Goal: Transaction & Acquisition: Purchase product/service

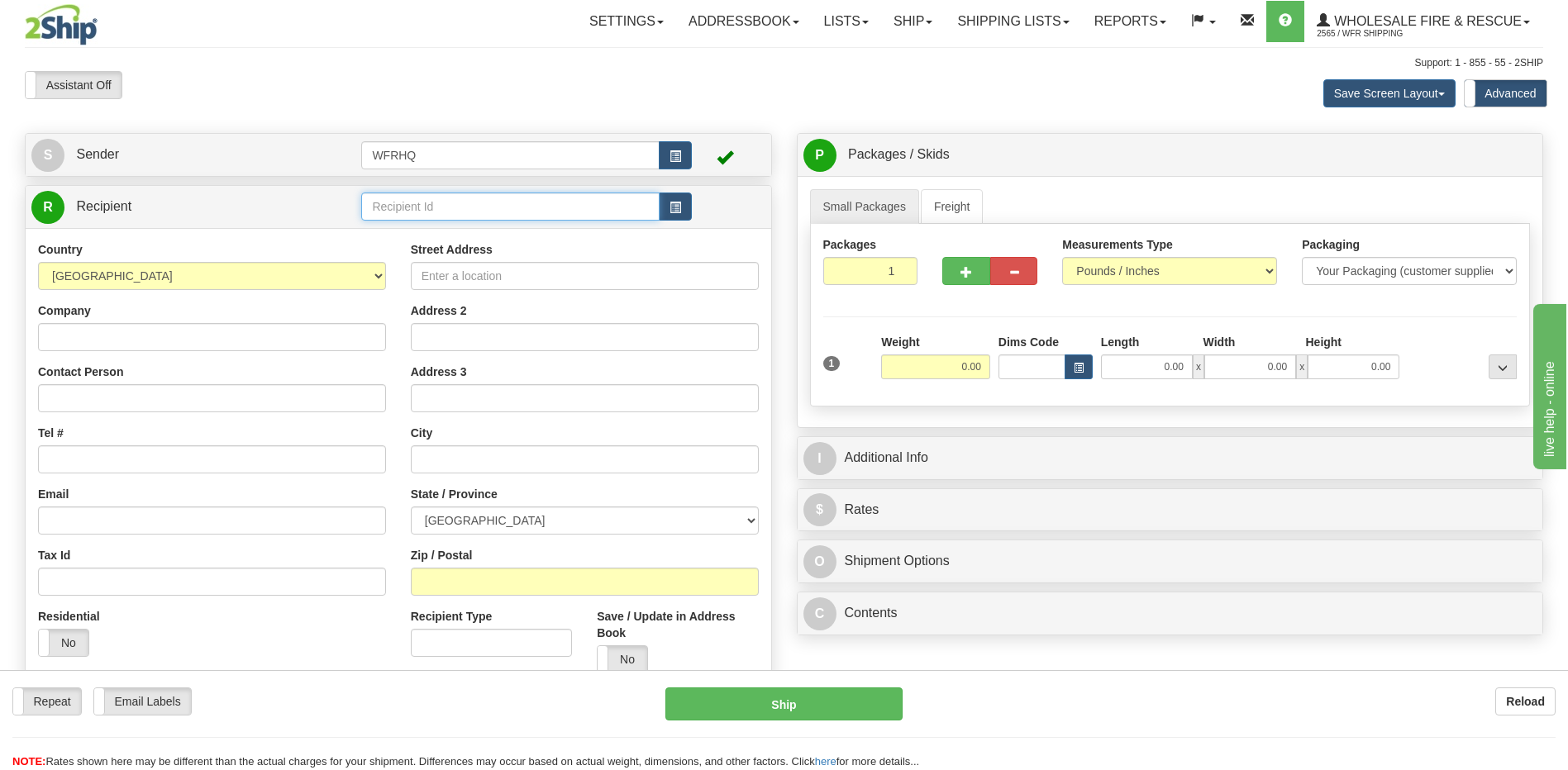
click at [417, 206] on input "text" at bounding box center [510, 206] width 297 height 28
click at [393, 254] on div "ALLA3240" at bounding box center [507, 253] width 282 height 18
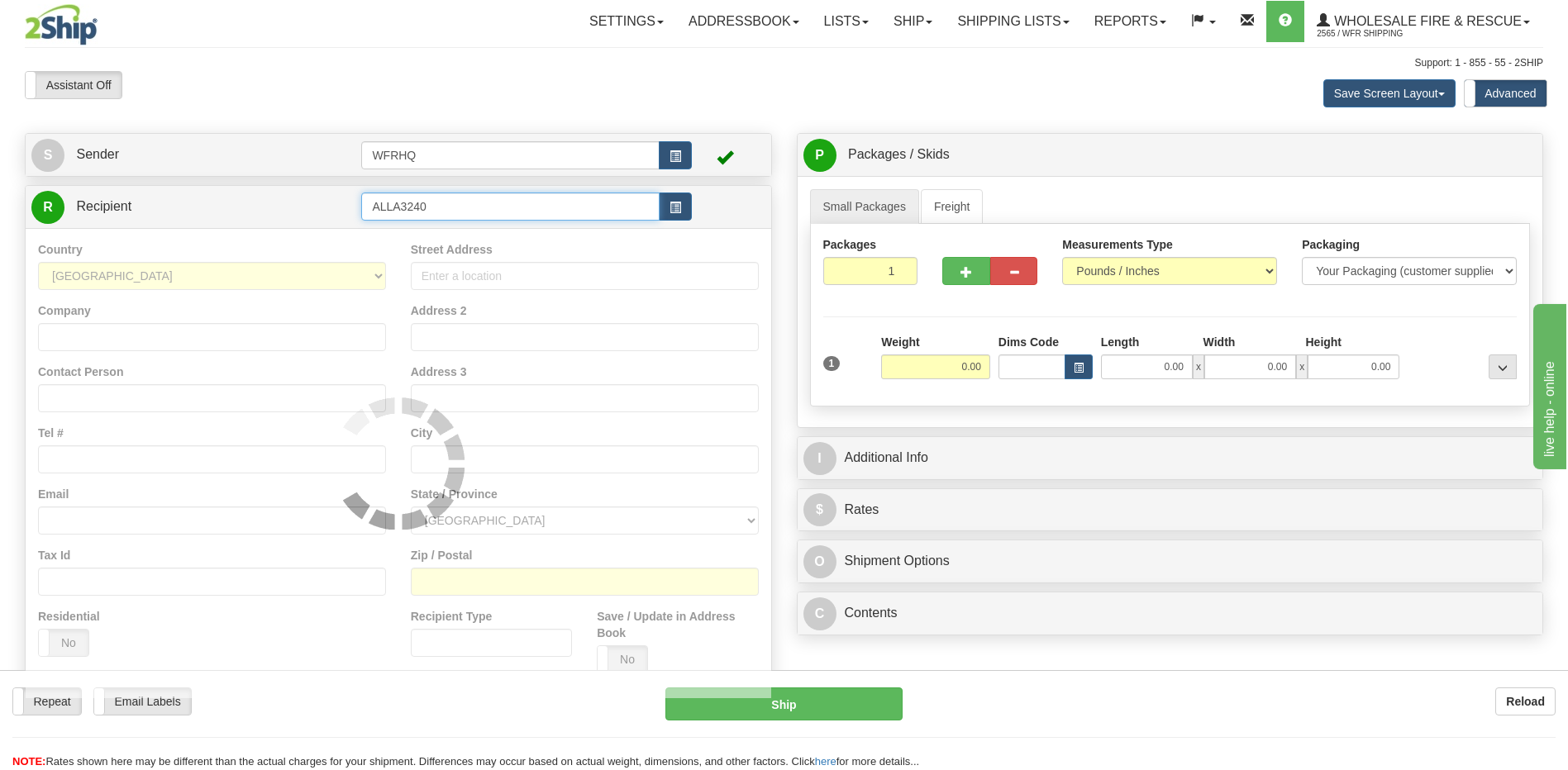
type input "ALLA3240"
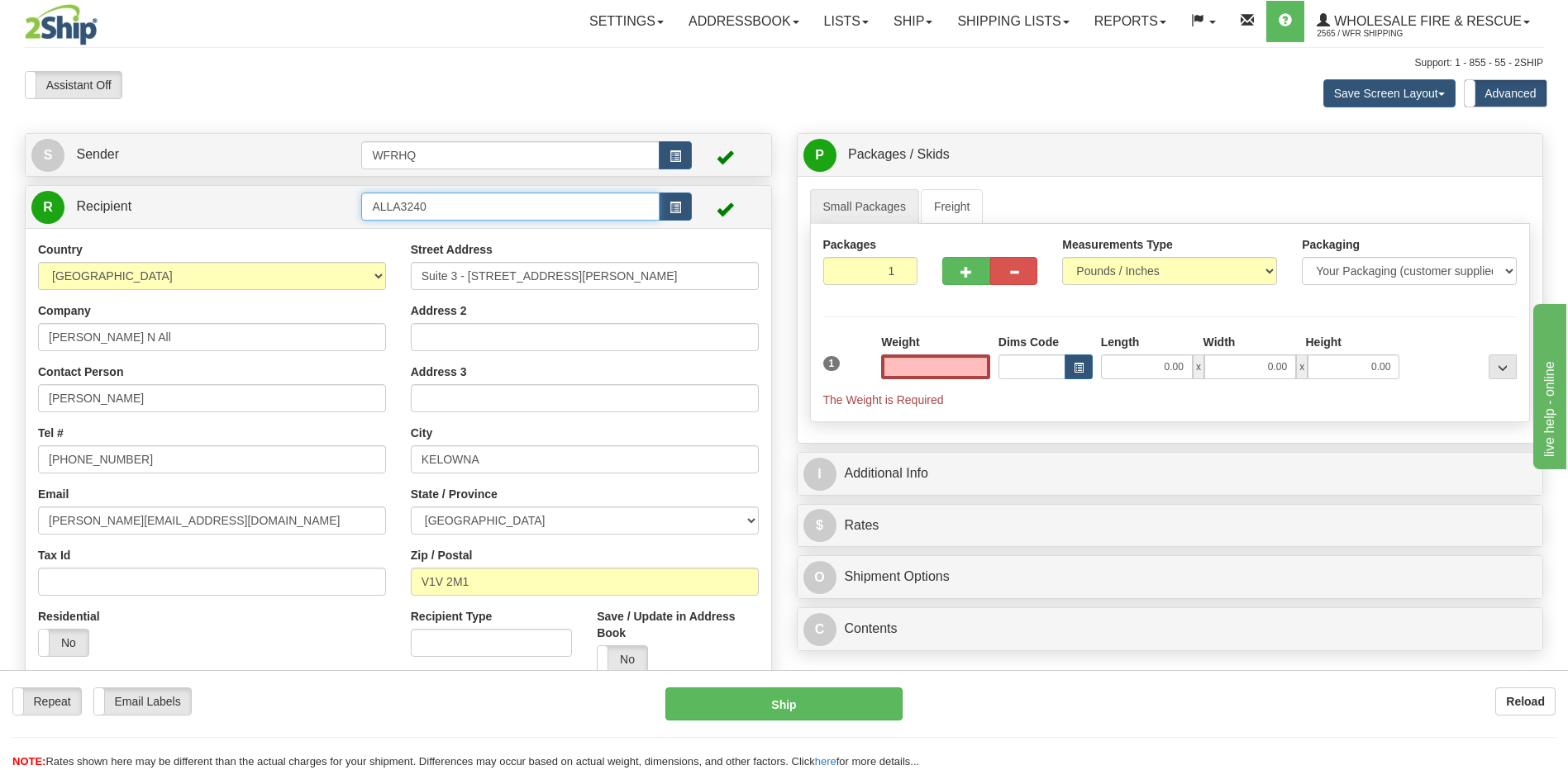
type input "0.00"
click at [490, 202] on input "ALLA3240" at bounding box center [510, 206] width 297 height 28
type input "ALLA248"
click at [671, 203] on span "button" at bounding box center [676, 208] width 12 height 11
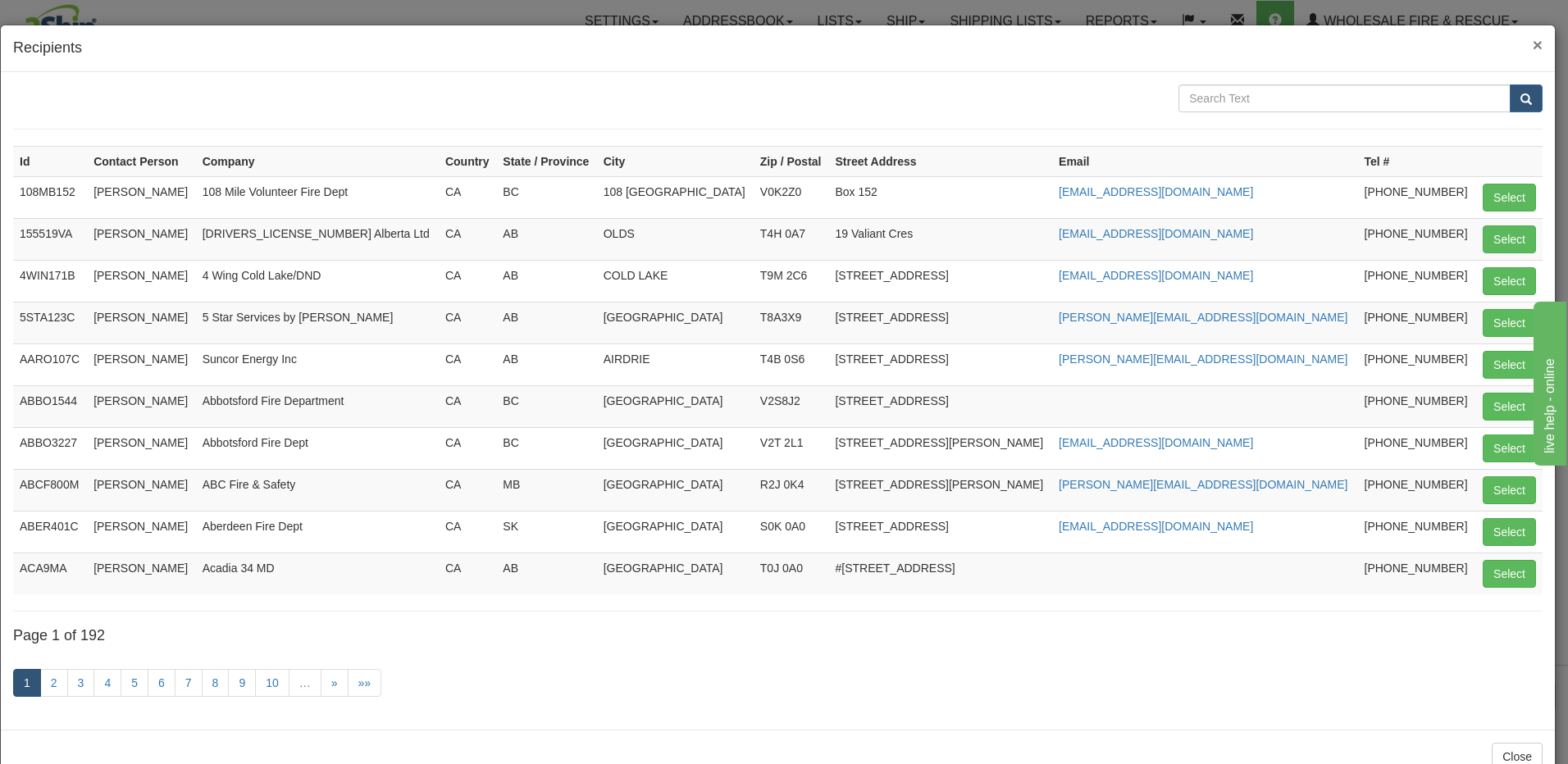
click at [1532, 41] on span "×" at bounding box center [1537, 45] width 10 height 19
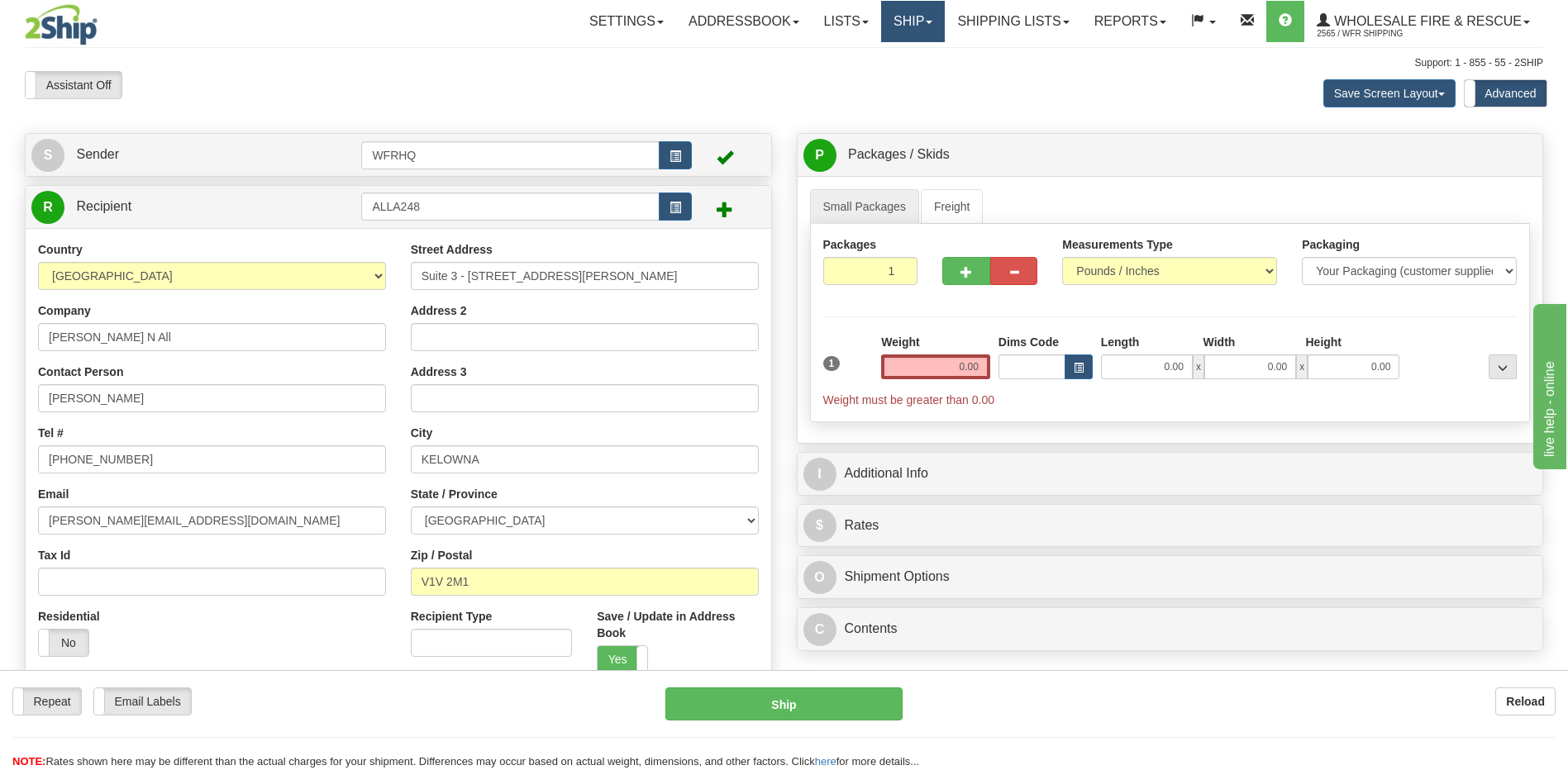
click at [897, 17] on link "Ship" at bounding box center [913, 21] width 64 height 42
click at [884, 57] on span "Ship Screen" at bounding box center [861, 58] width 63 height 14
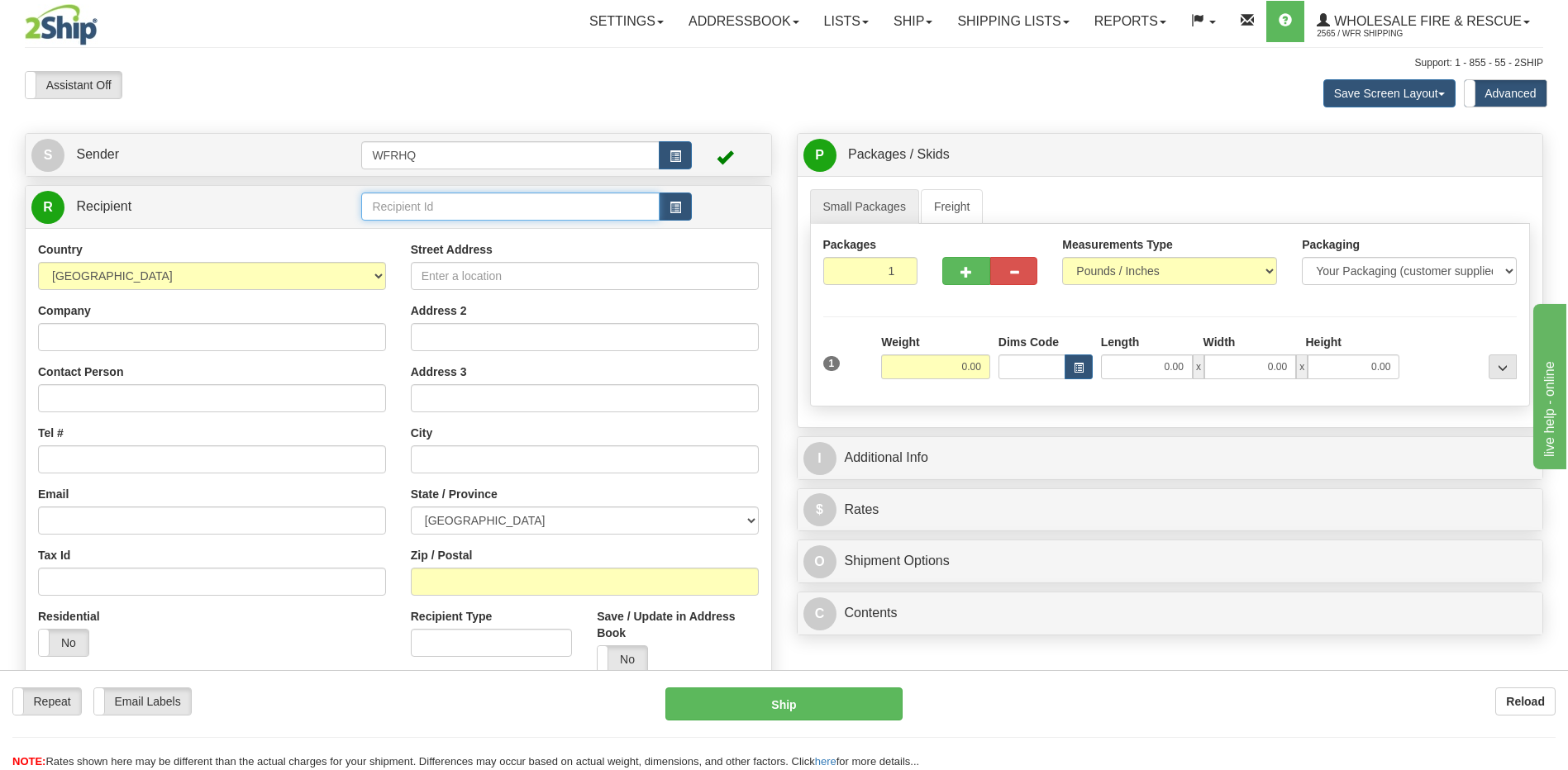
click at [459, 204] on input "text" at bounding box center [510, 206] width 297 height 28
type input "alla248"
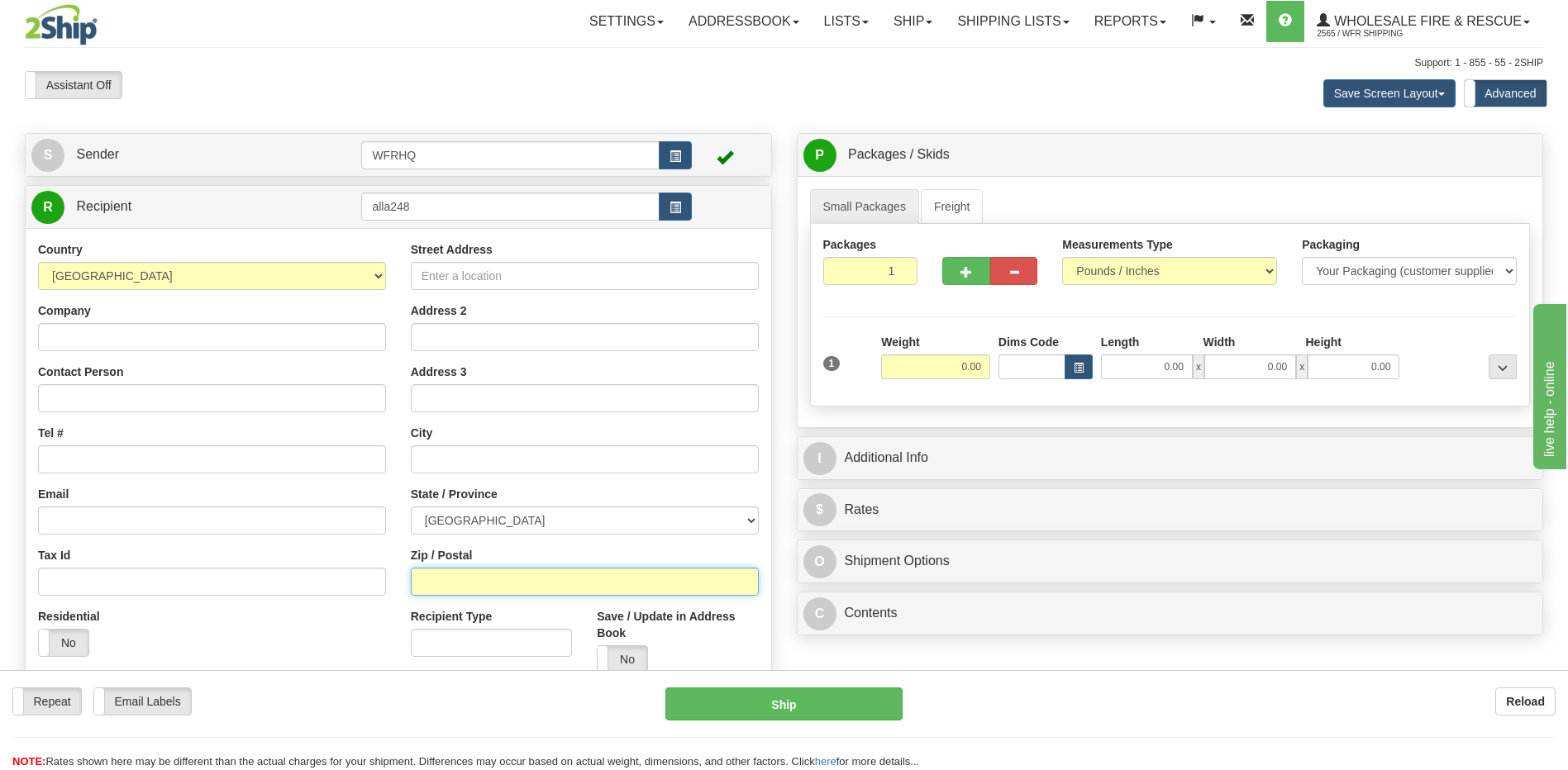
click at [430, 578] on input "Zip / Postal" at bounding box center [584, 582] width 348 height 28
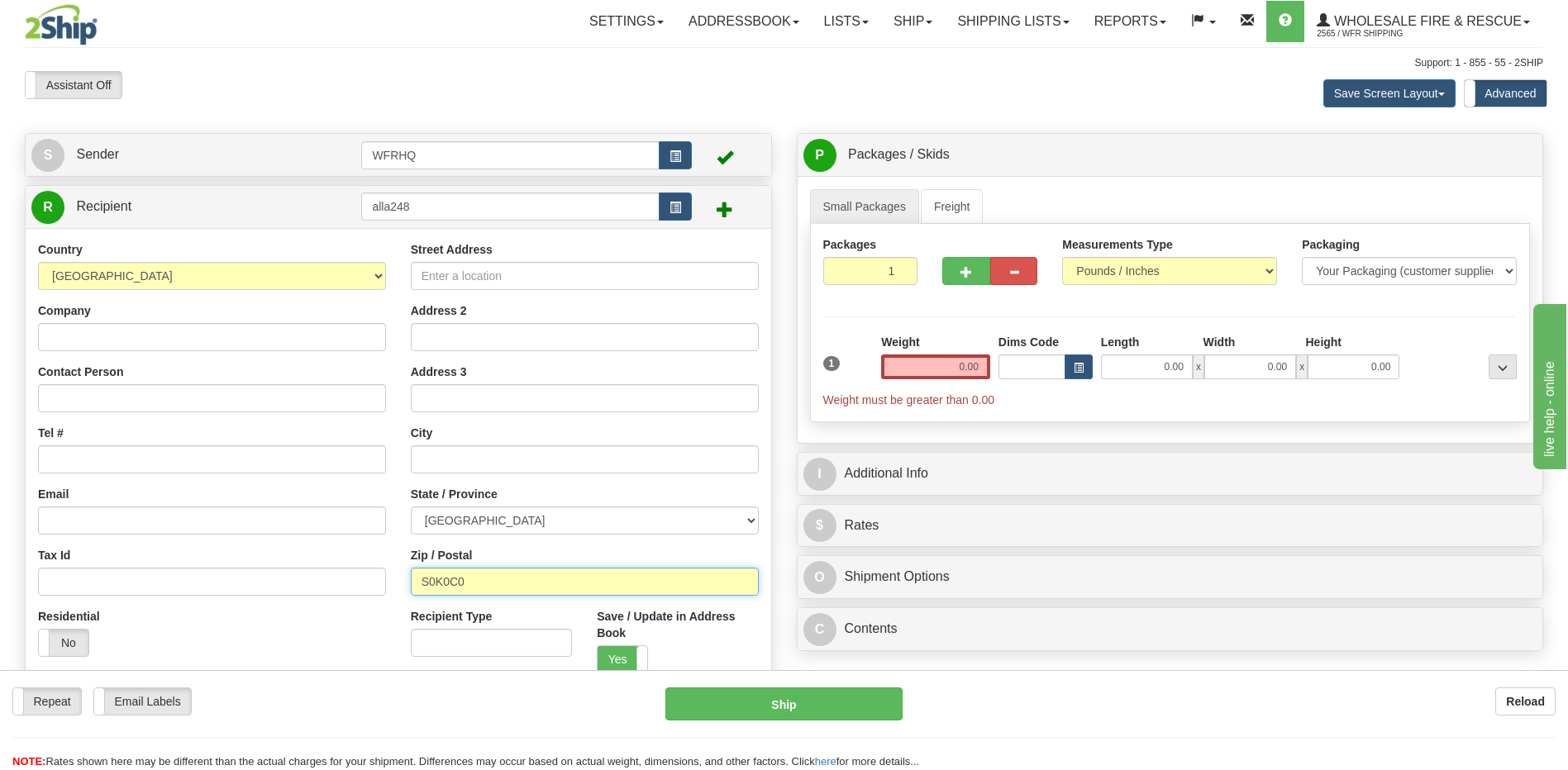
type input "S0K0C0"
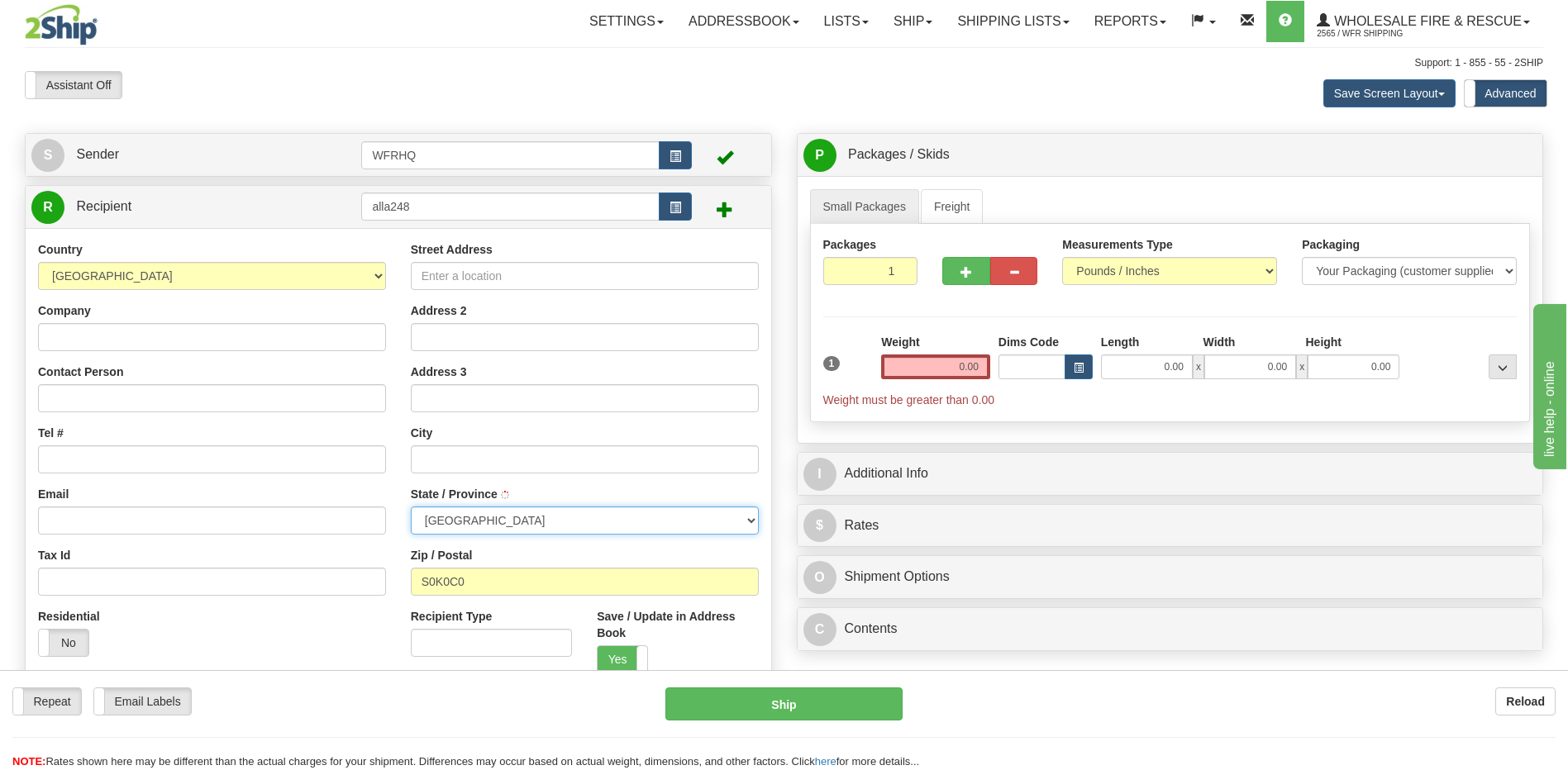
click at [516, 520] on select "ALBERTA BRITISH COLUMBIA MANITOBA NEW BRUNSWICK NEWFOUNDLAND NOVA SCOTIA NUNAVU…" at bounding box center [584, 520] width 348 height 28
type input "ALLAN"
select select "SK"
click at [411, 507] on select "ALBERTA BRITISH COLUMBIA MANITOBA NEW BRUNSWICK NEWFOUNDLAND NOVA SCOTIA NUNAVU…" at bounding box center [584, 520] width 348 height 28
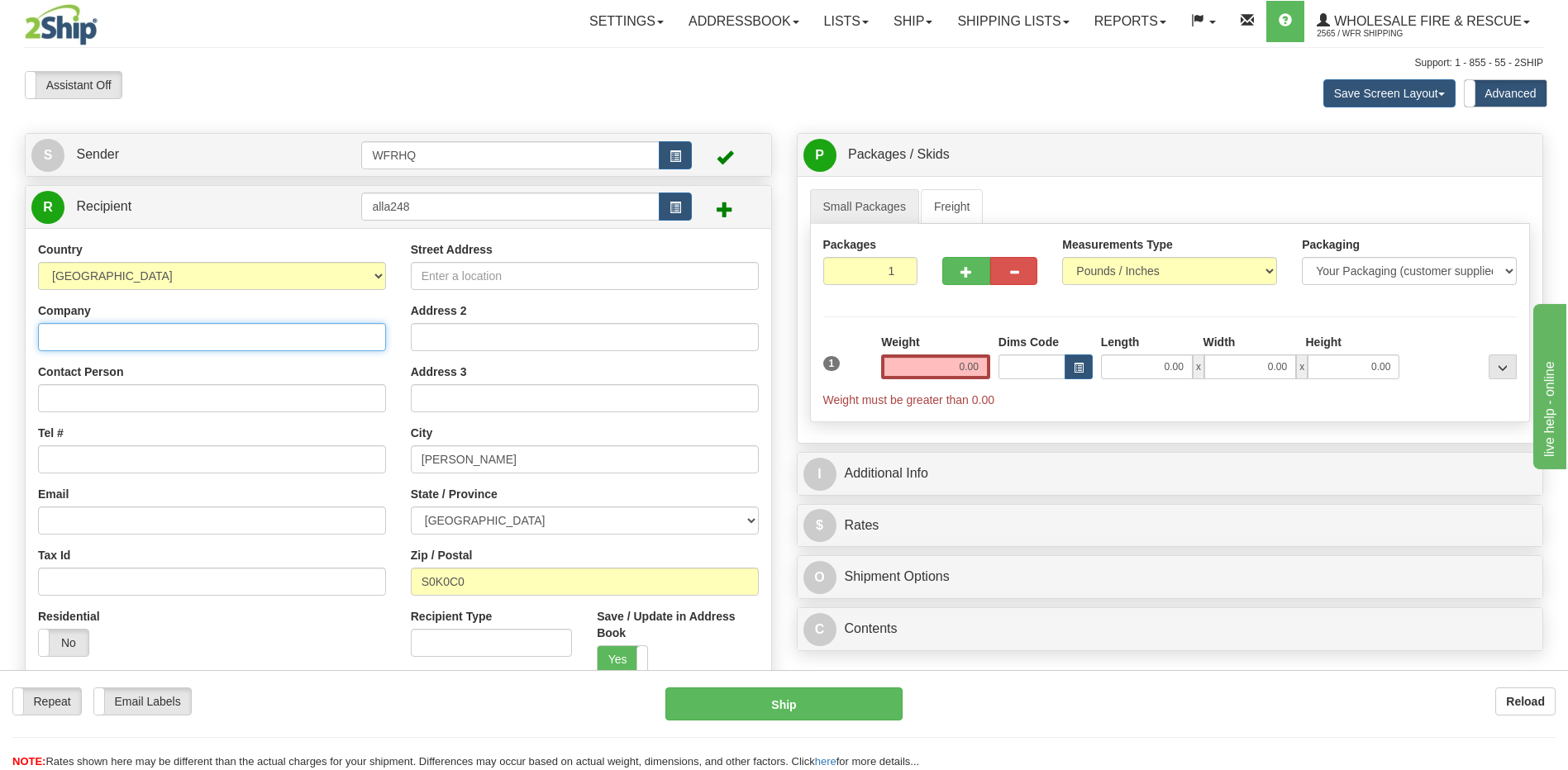
click at [75, 339] on input "Company" at bounding box center [212, 337] width 348 height 28
type input "Allan Fire Dept"
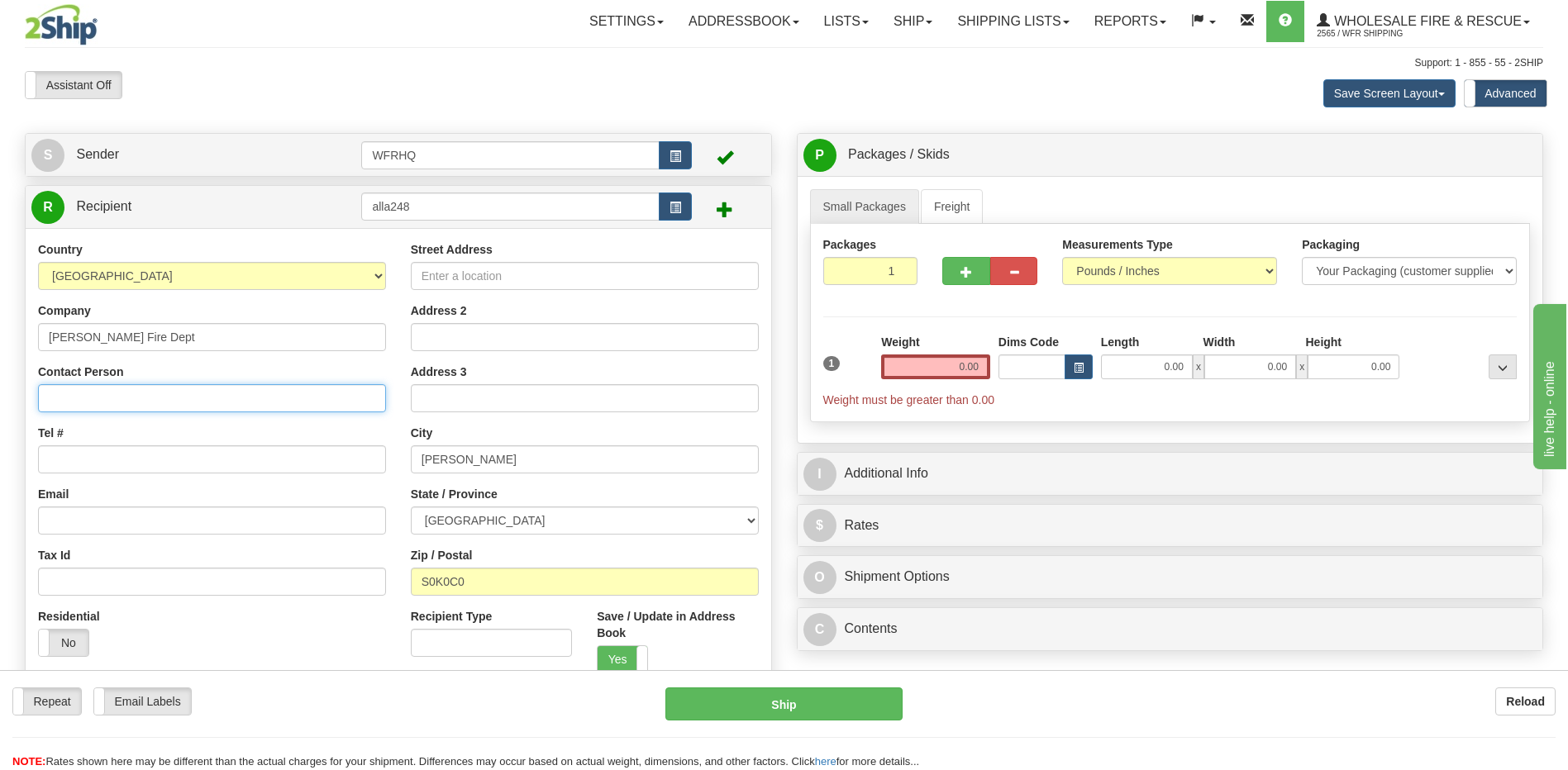
click at [85, 394] on input "Contact Person" at bounding box center [212, 398] width 348 height 28
type input "Greg Jacques"
click at [79, 464] on input "Tel #" at bounding box center [212, 459] width 348 height 28
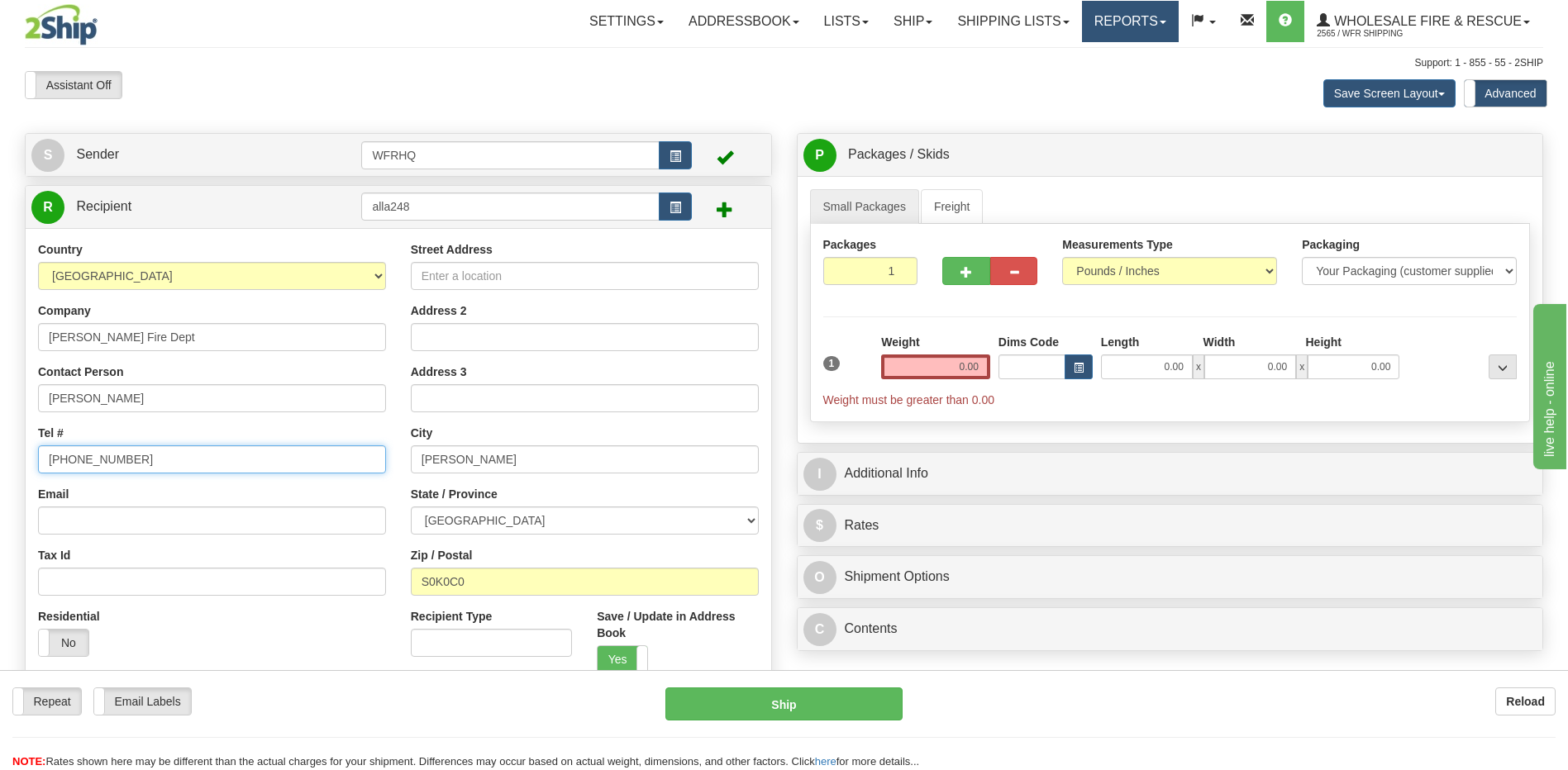
type input "306-227-4055"
paste input "allanfirerescue@gmail.com"
type input "allanfirerescue@gmail.com"
click at [425, 277] on input "Street Address" at bounding box center [584, 276] width 348 height 28
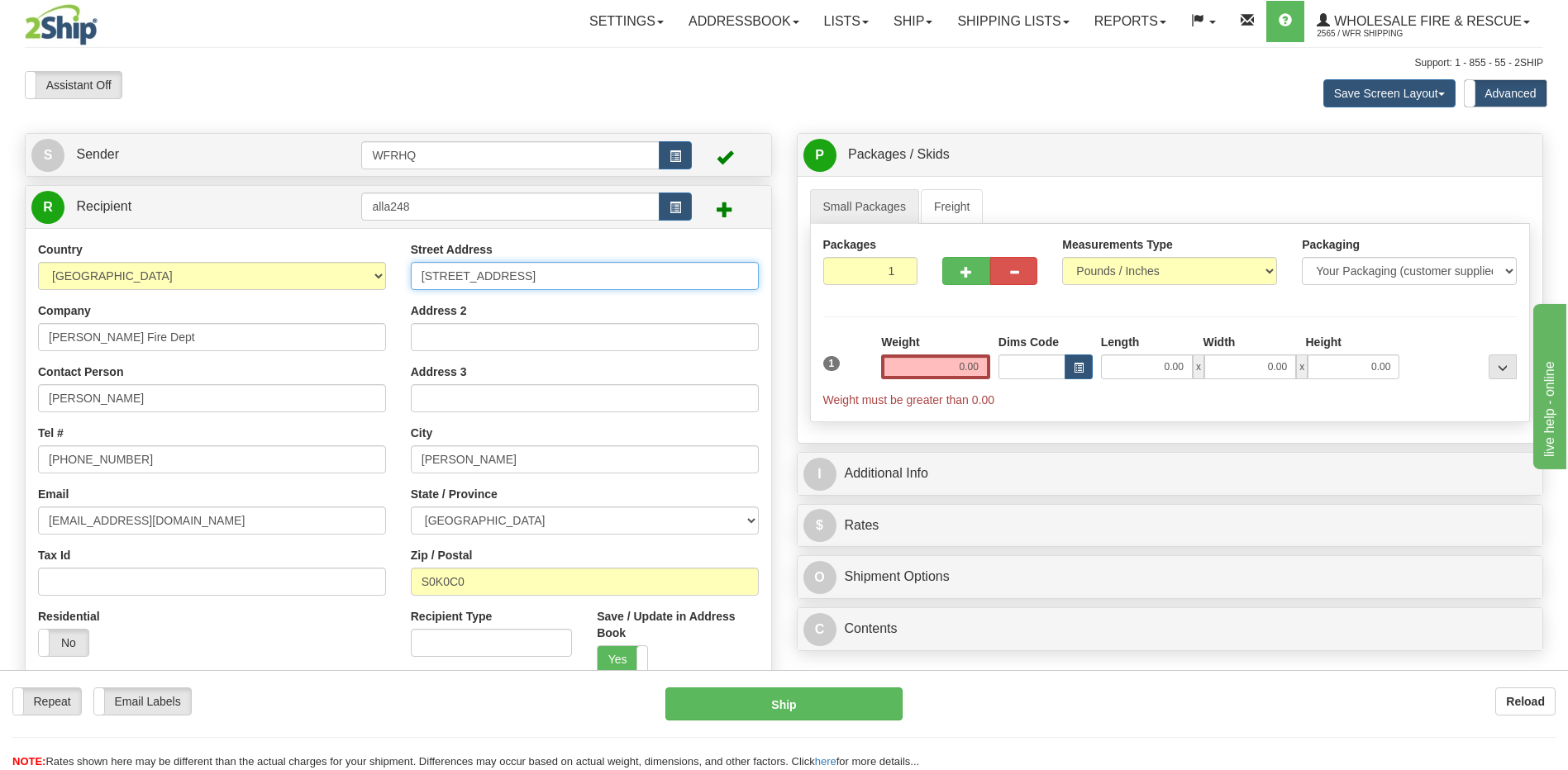
type input "332 Princess Street"
click at [904, 373] on input "0.00" at bounding box center [935, 367] width 109 height 25
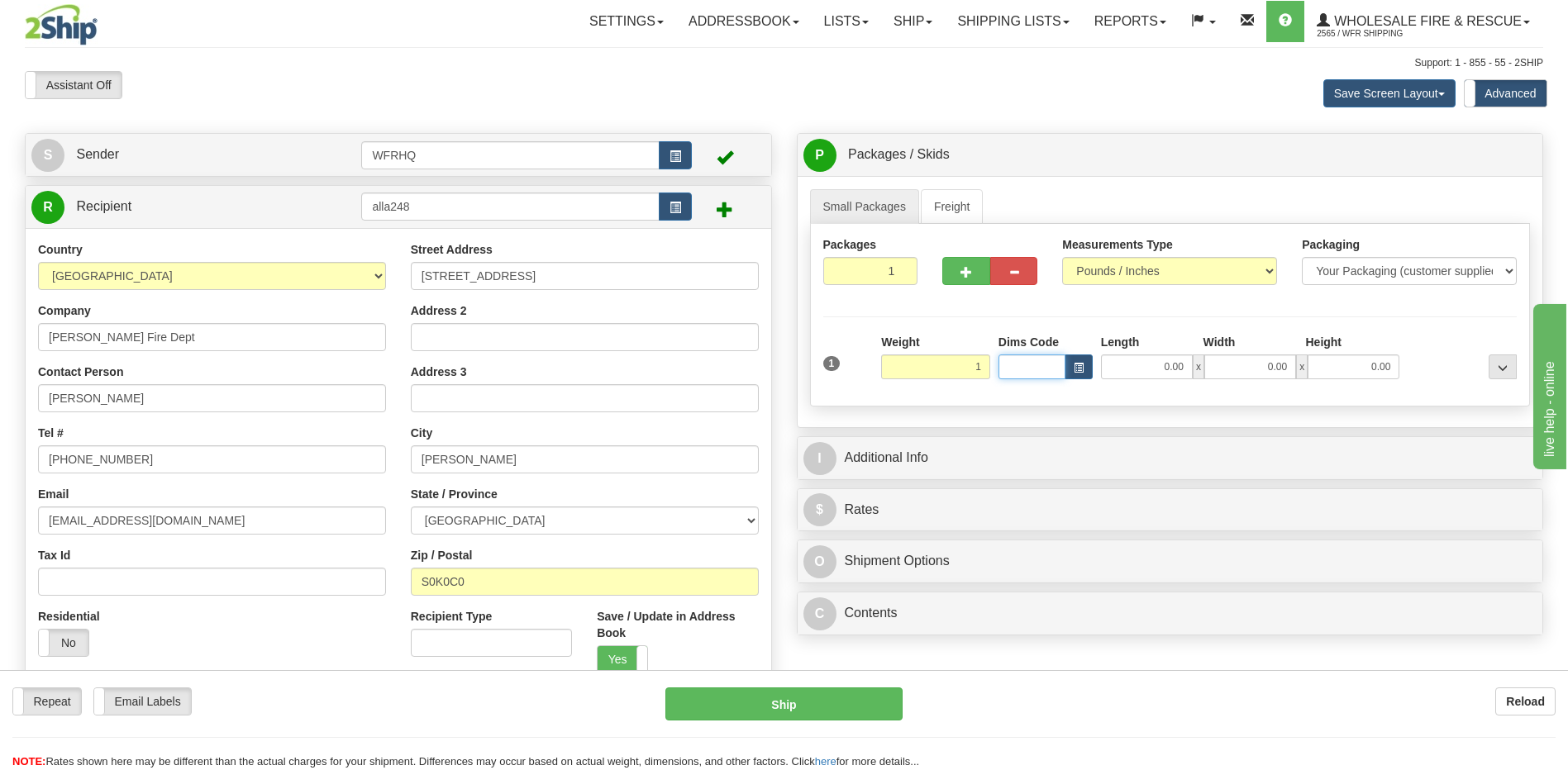
type input "1.00"
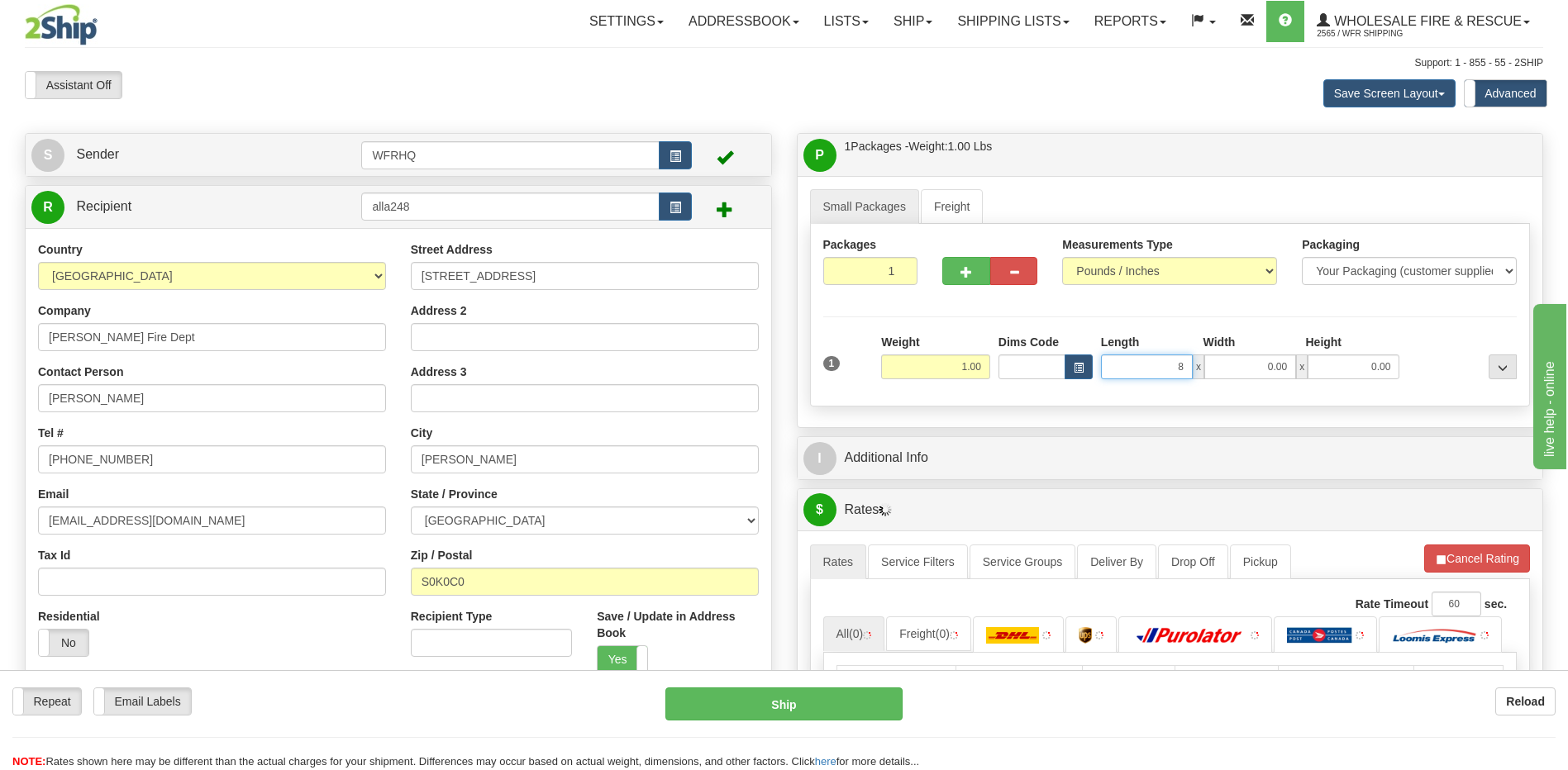
type input "8.00"
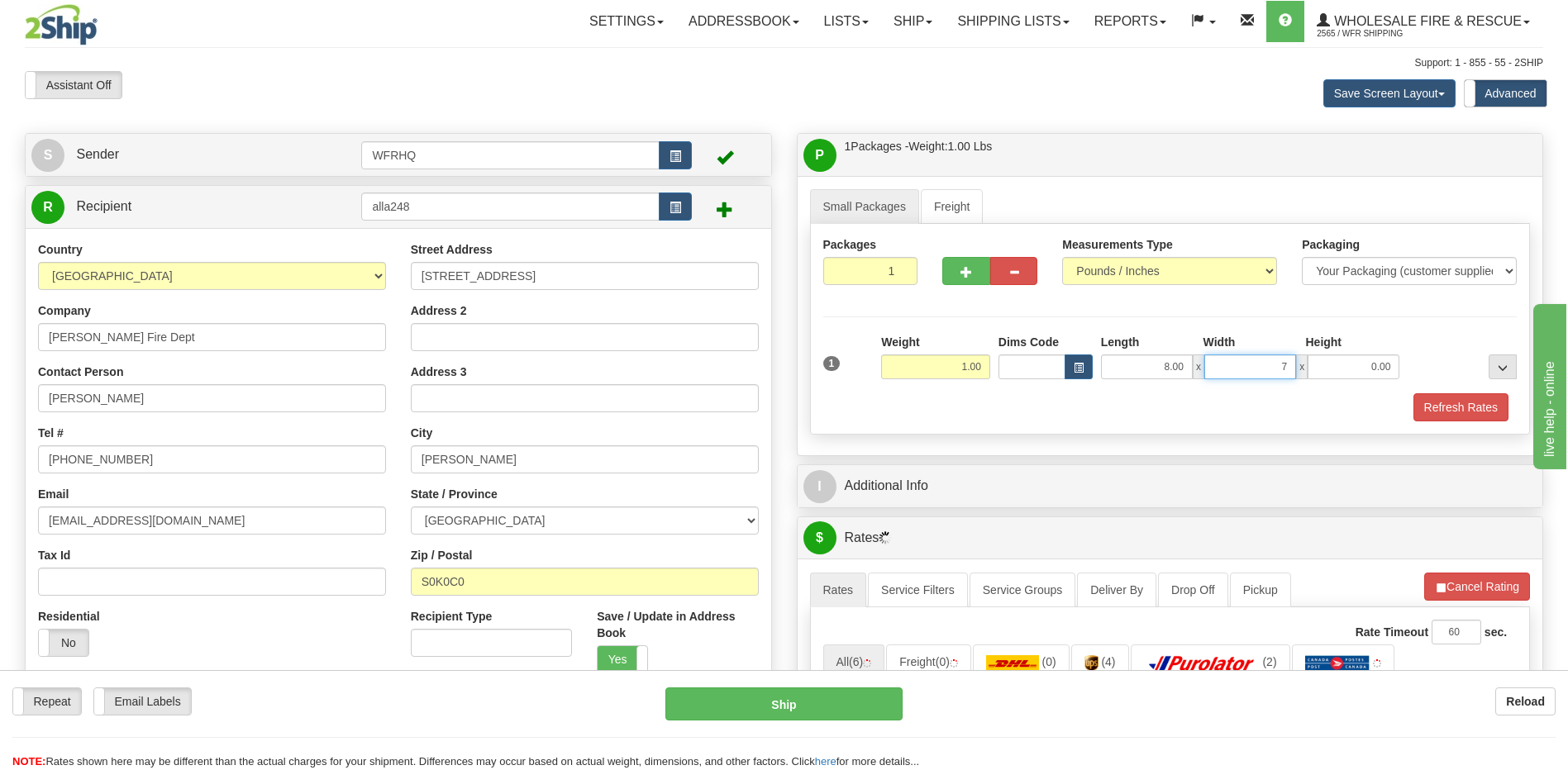
type input "7.00"
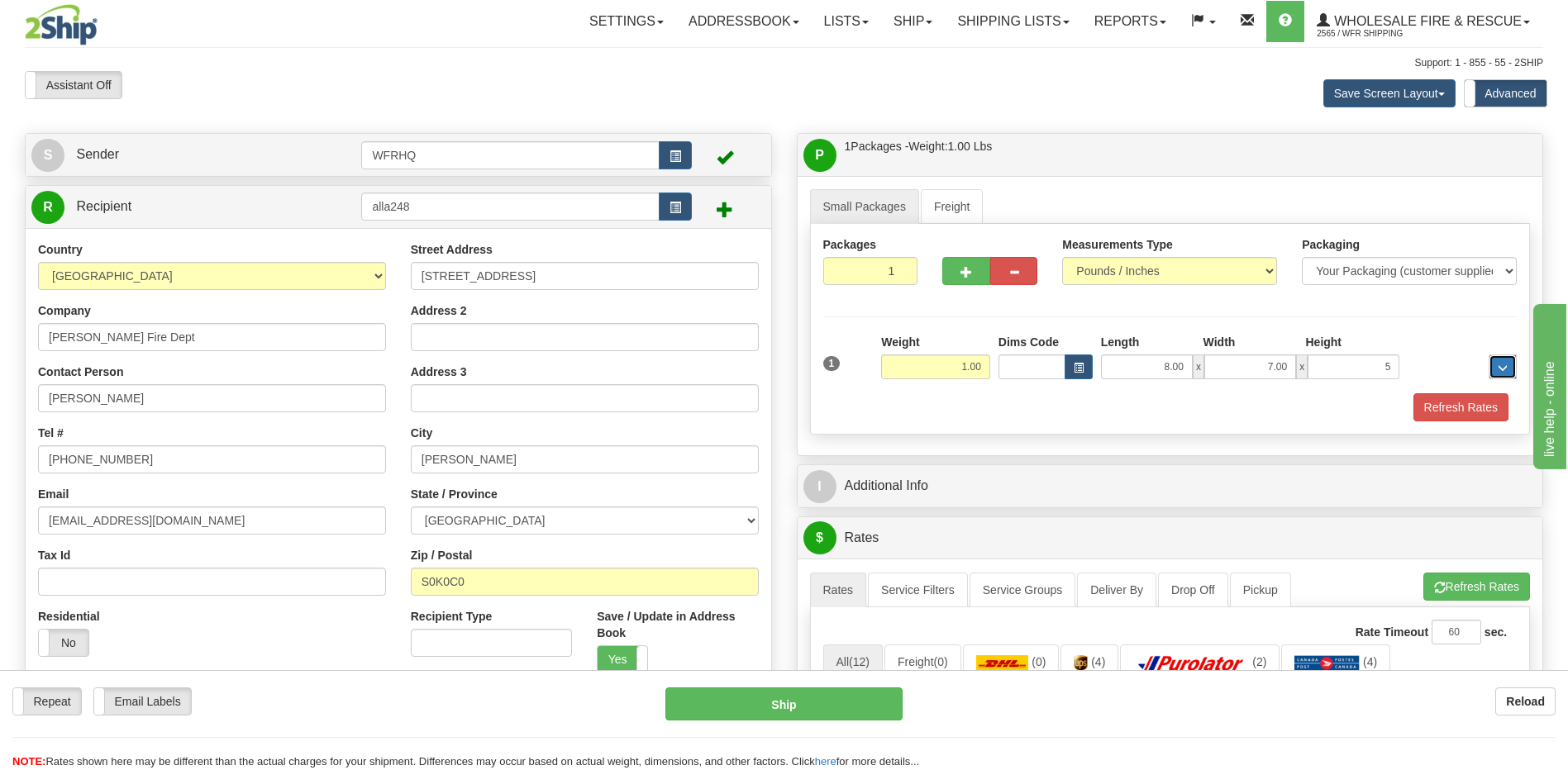
type input "5.00"
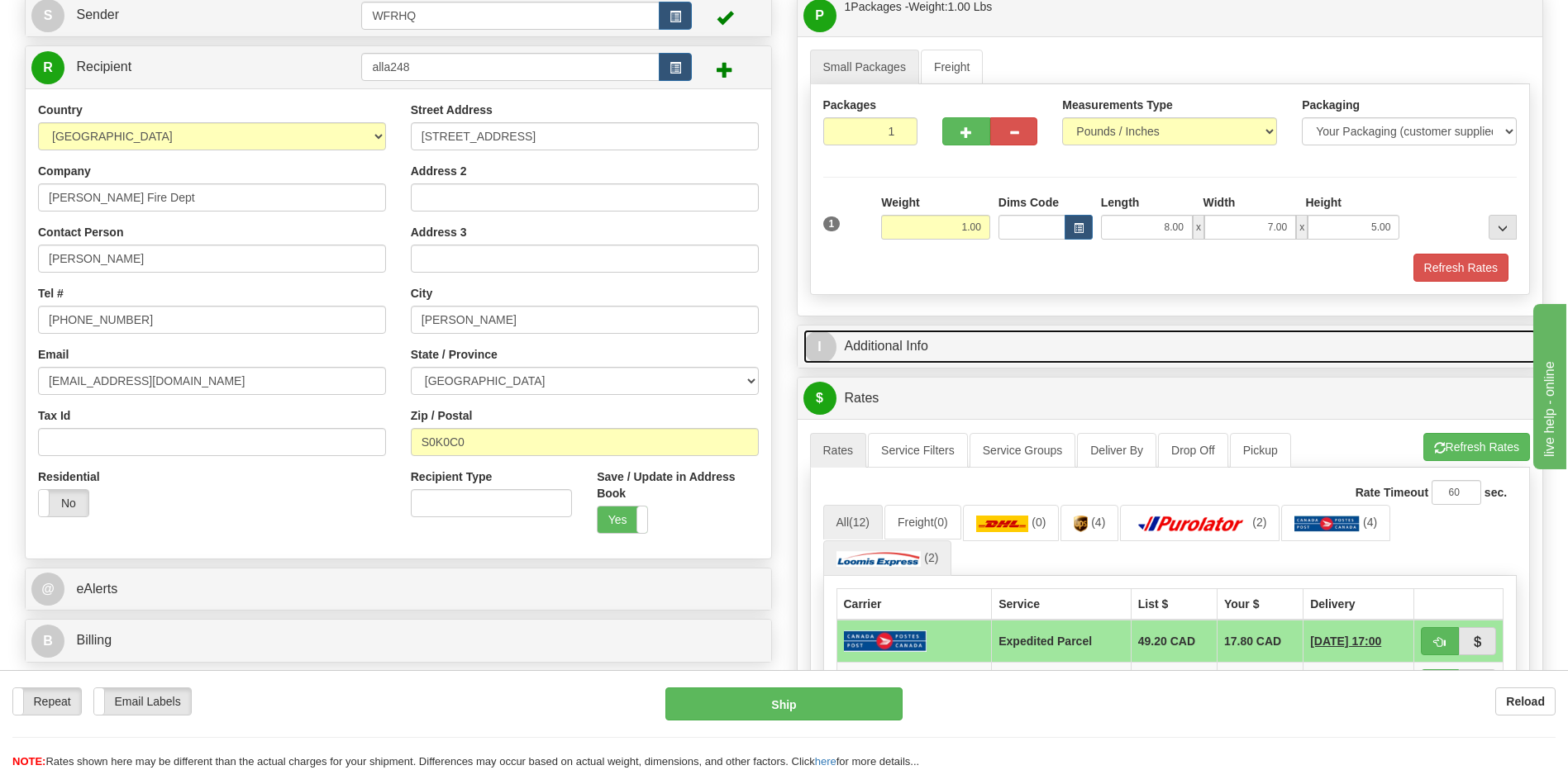
scroll to position [248, 0]
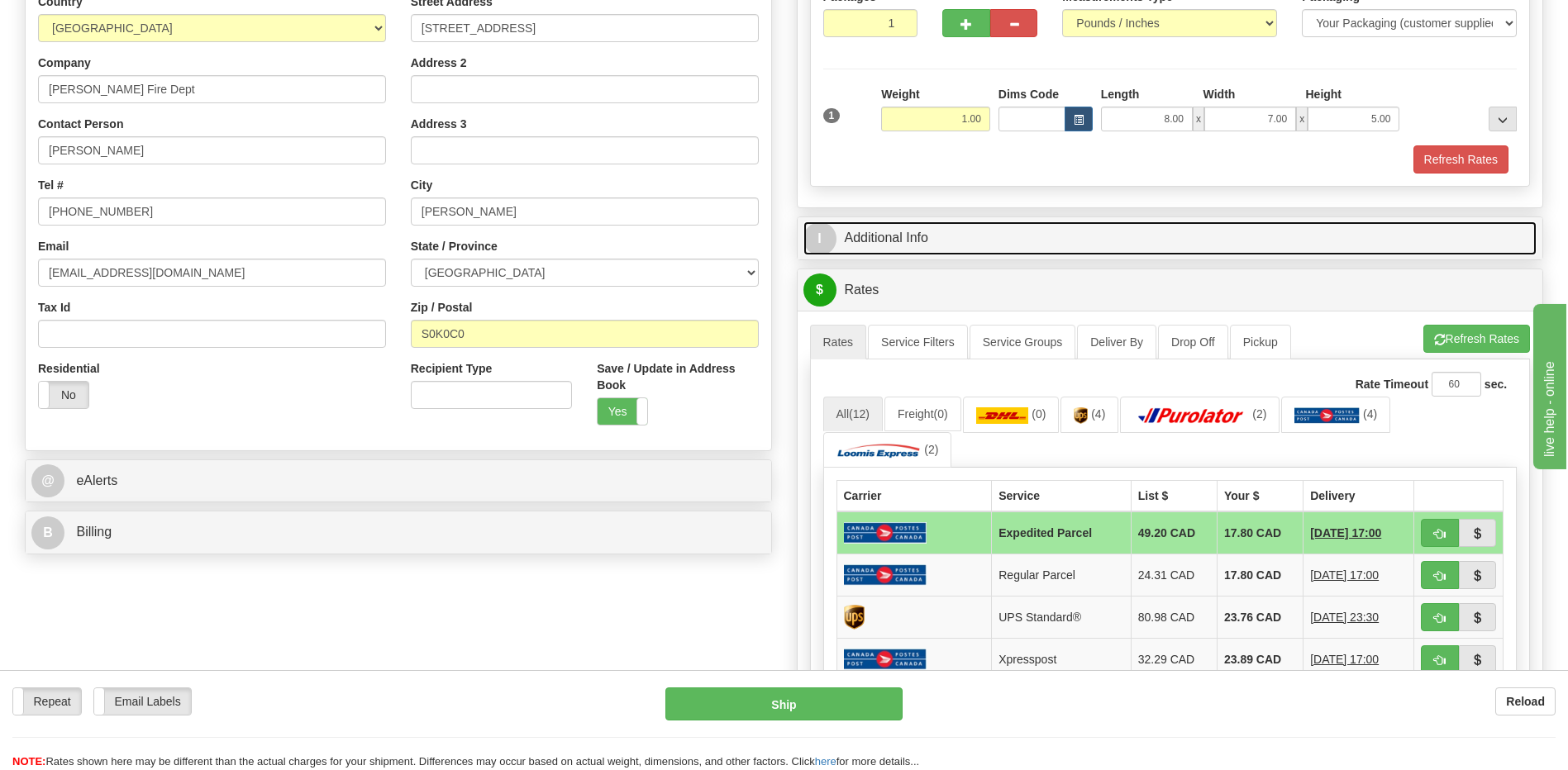
click at [899, 228] on link "I Additional Info" at bounding box center [1170, 238] width 734 height 34
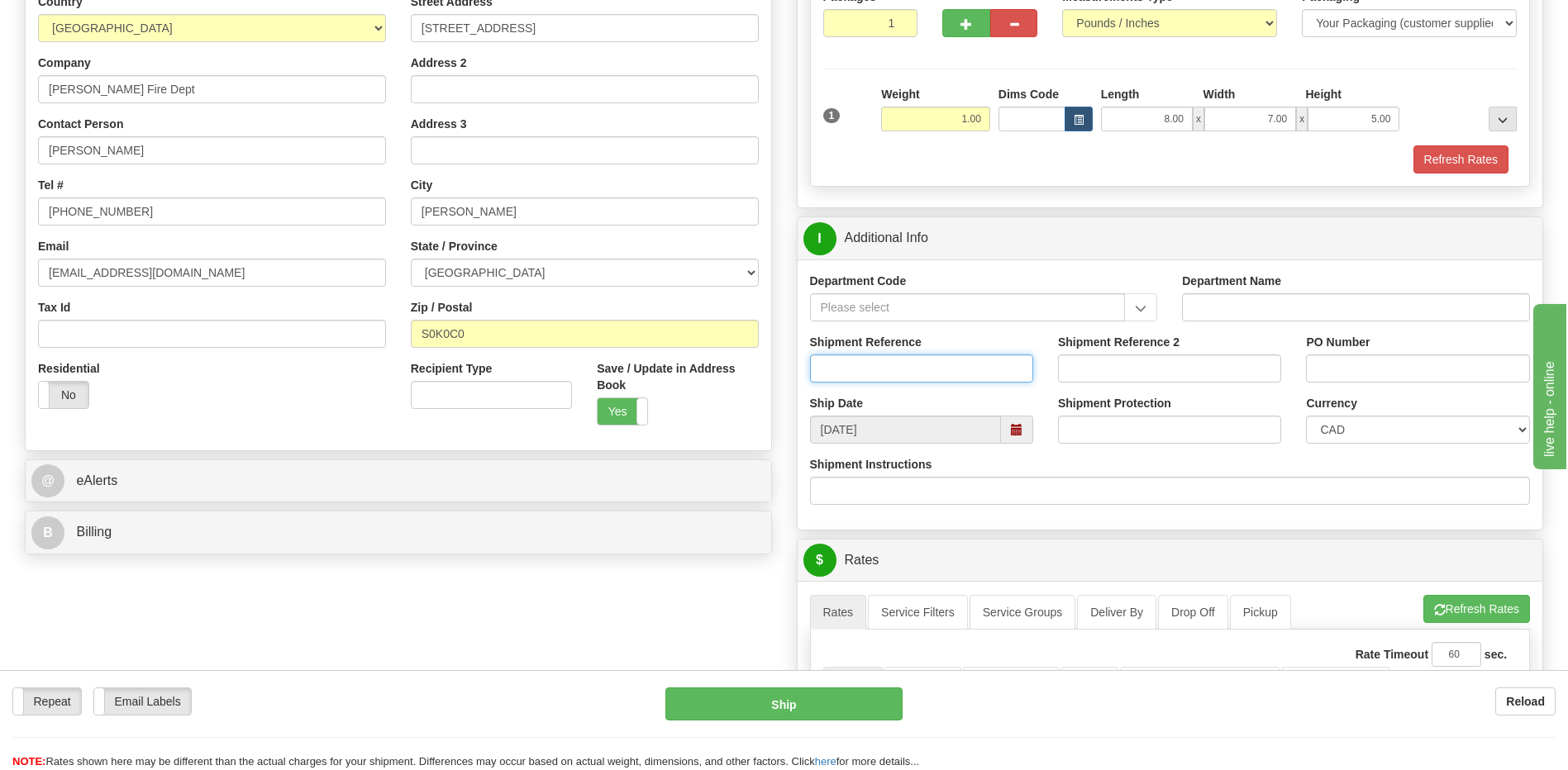
click at [872, 370] on input "Shipment Reference" at bounding box center [921, 368] width 223 height 28
type input "S47404-31380"
click at [1331, 367] on input "PO Number" at bounding box center [1418, 368] width 223 height 28
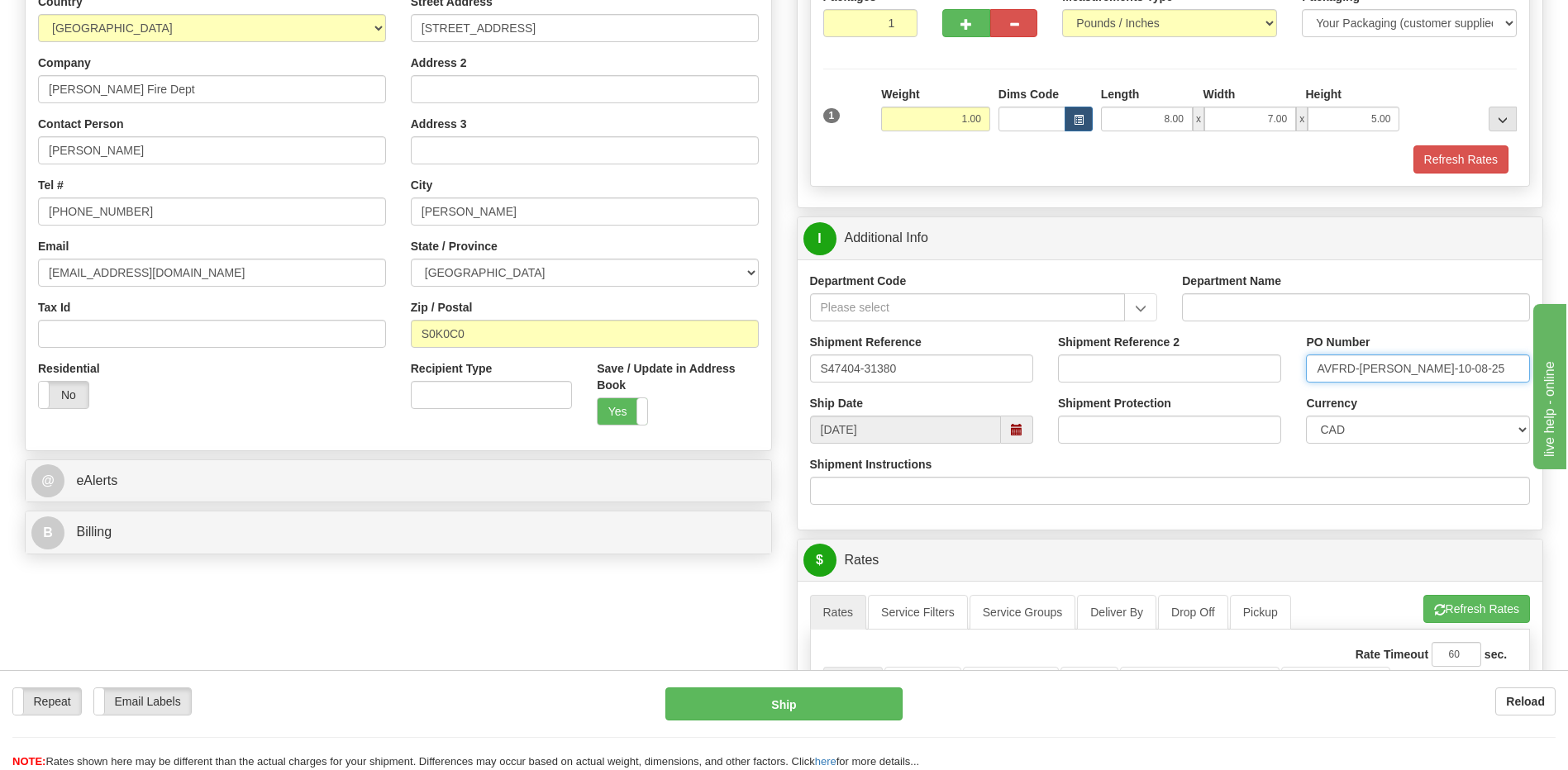
click at [1349, 364] on input "AVFRD-Greg-10-08-25" at bounding box center [1418, 368] width 223 height 28
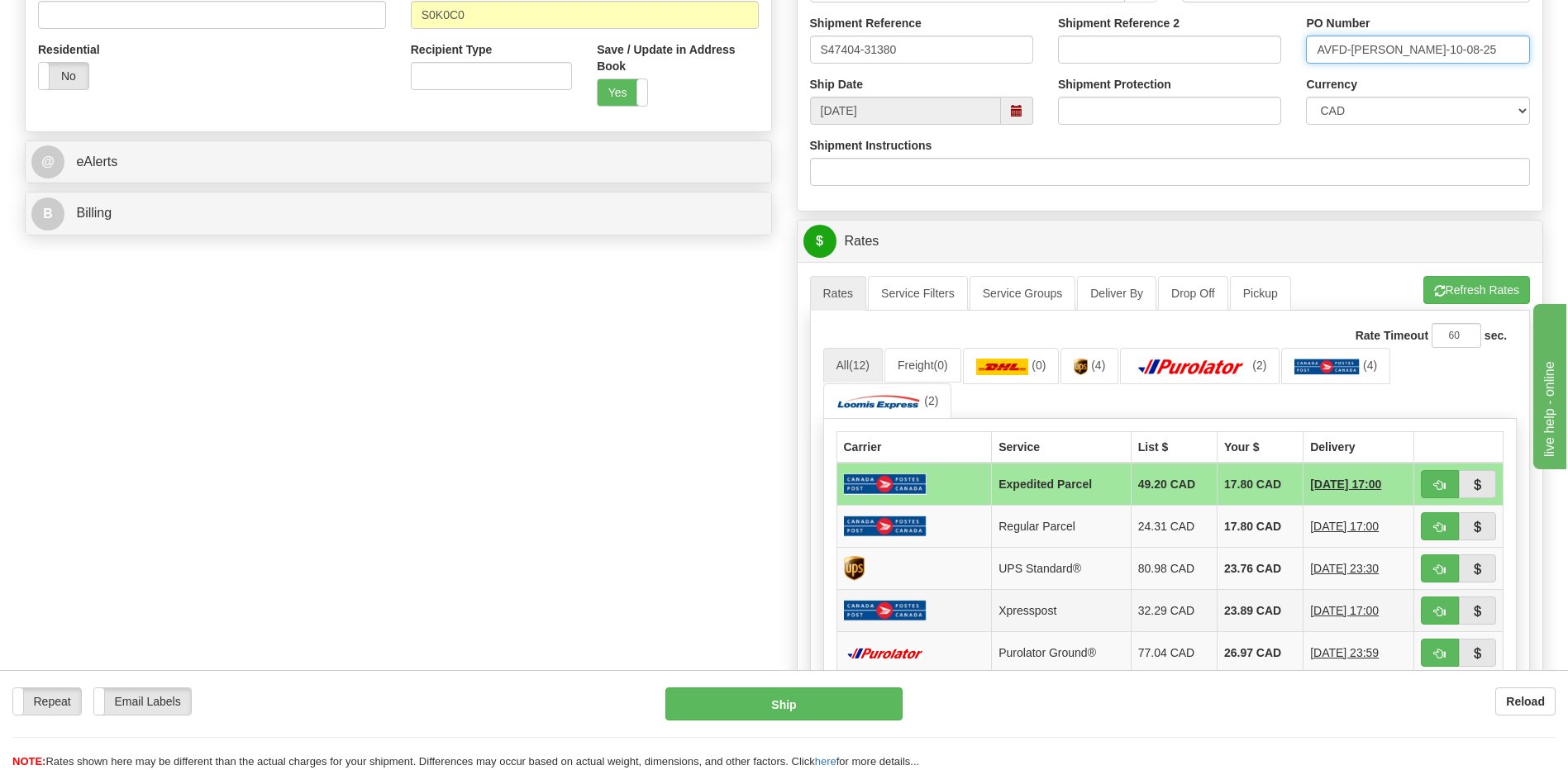
scroll to position [661, 0]
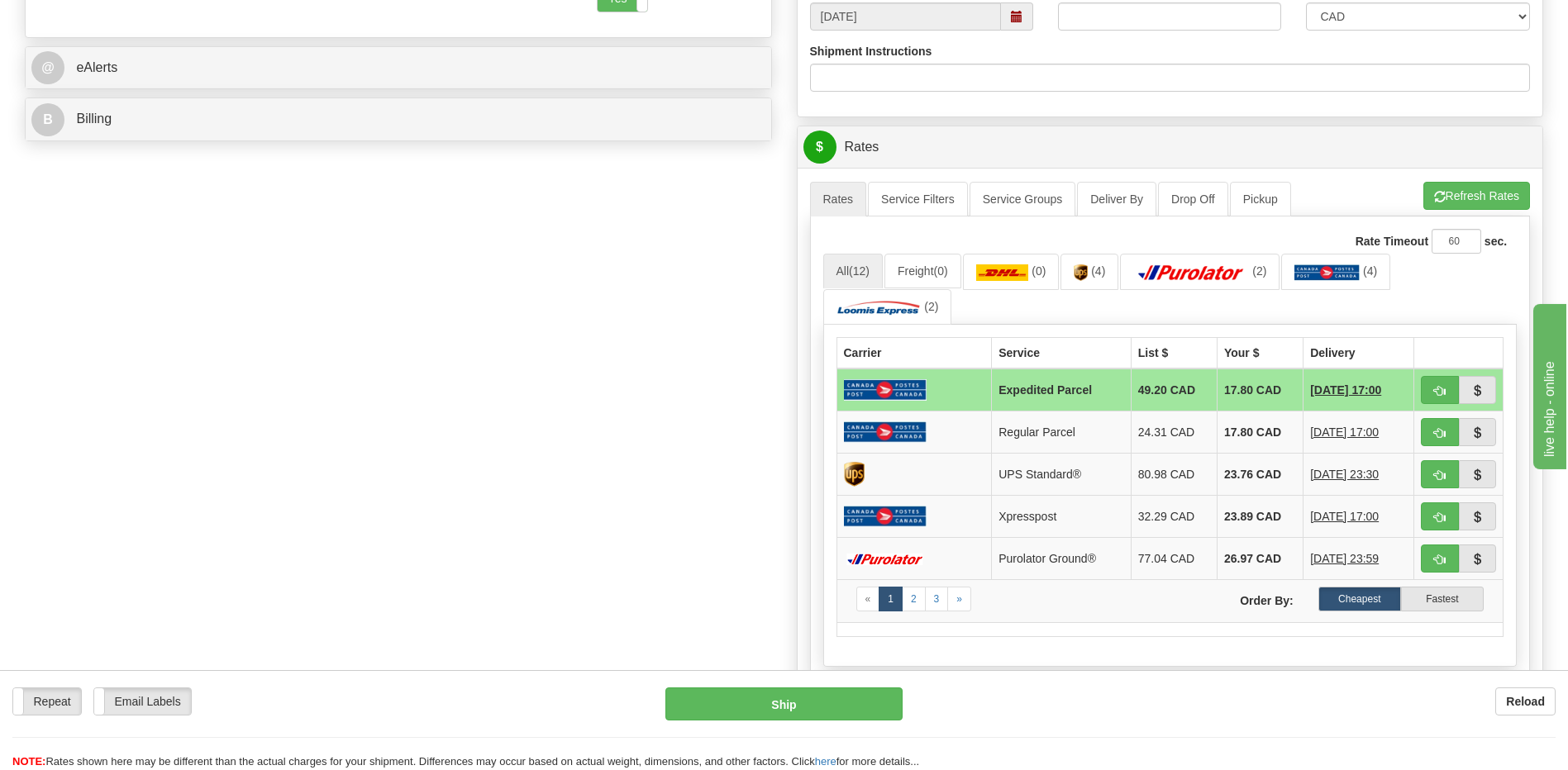
type input "AVFD-Greg-10-08-25"
click at [1439, 557] on span "button" at bounding box center [1440, 559] width 12 height 11
type input "260"
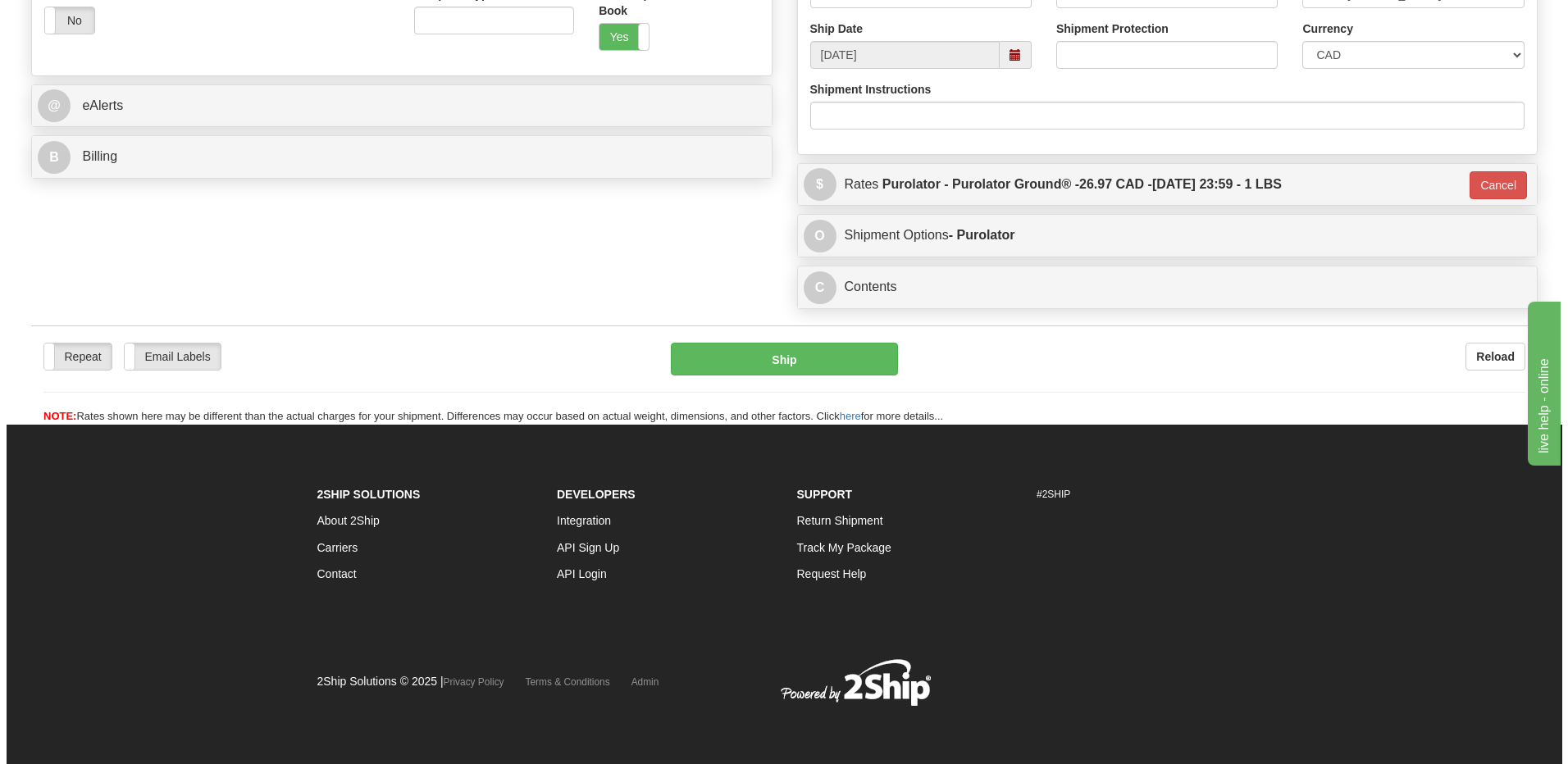
scroll to position [618, 0]
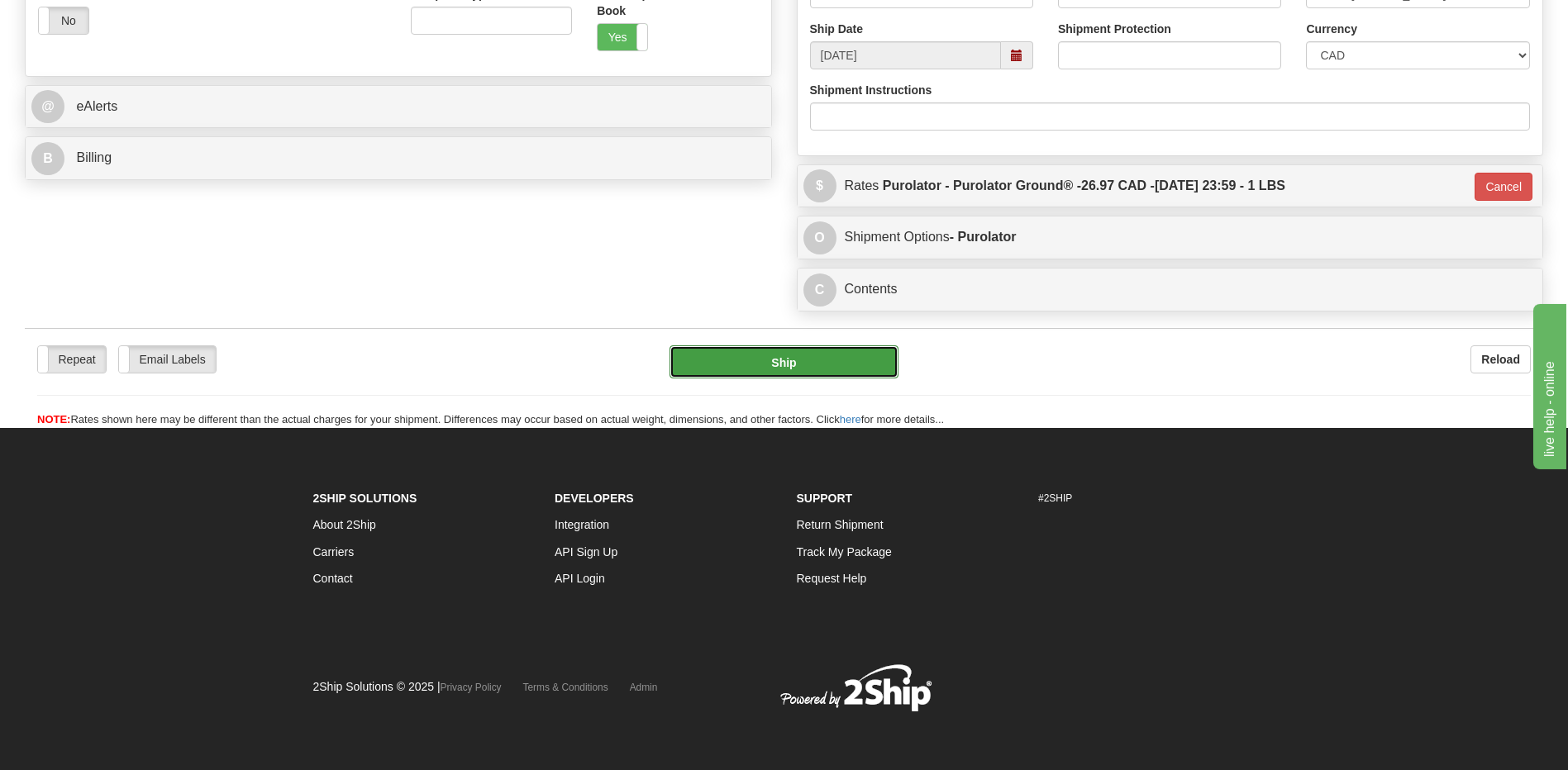
click at [784, 362] on button "Ship" at bounding box center [784, 362] width 228 height 33
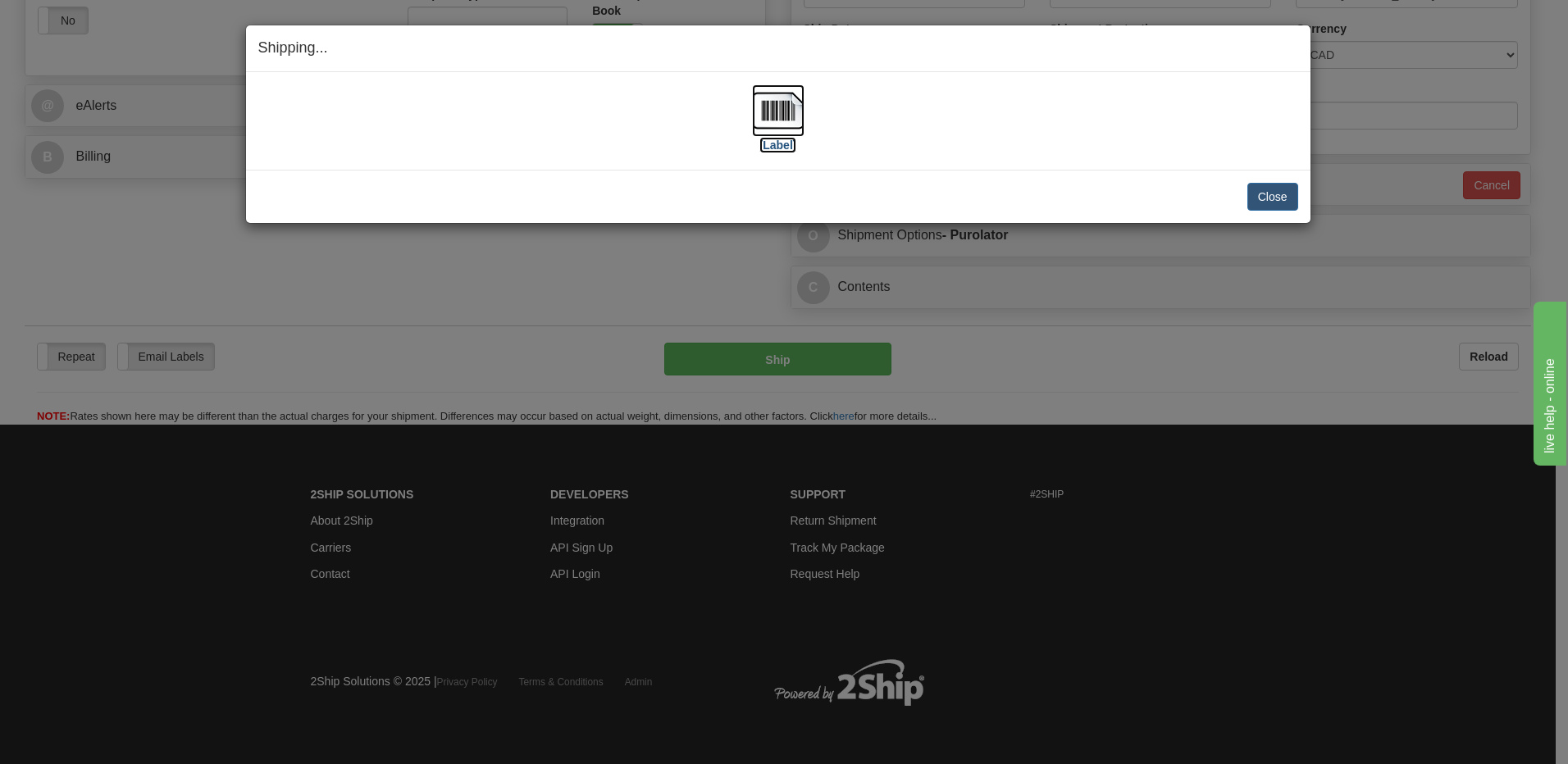
click at [776, 113] on img at bounding box center [778, 111] width 52 height 52
click at [755, 113] on img at bounding box center [778, 111] width 52 height 52
click at [1282, 194] on button "Close" at bounding box center [1272, 197] width 51 height 28
click at [1277, 198] on button "Close" at bounding box center [1272, 197] width 51 height 28
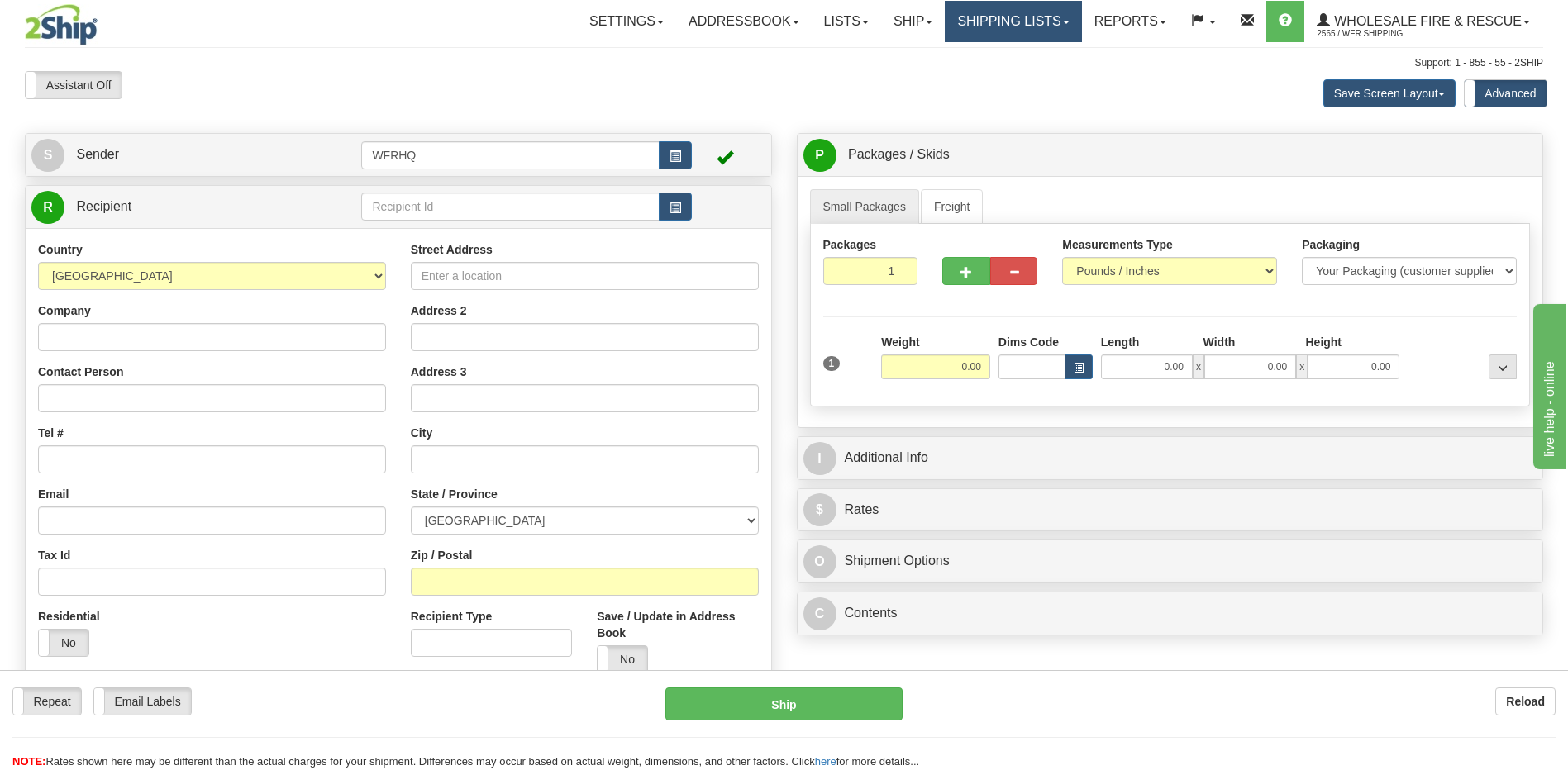
click at [998, 26] on link "Shipping lists" at bounding box center [1013, 21] width 136 height 42
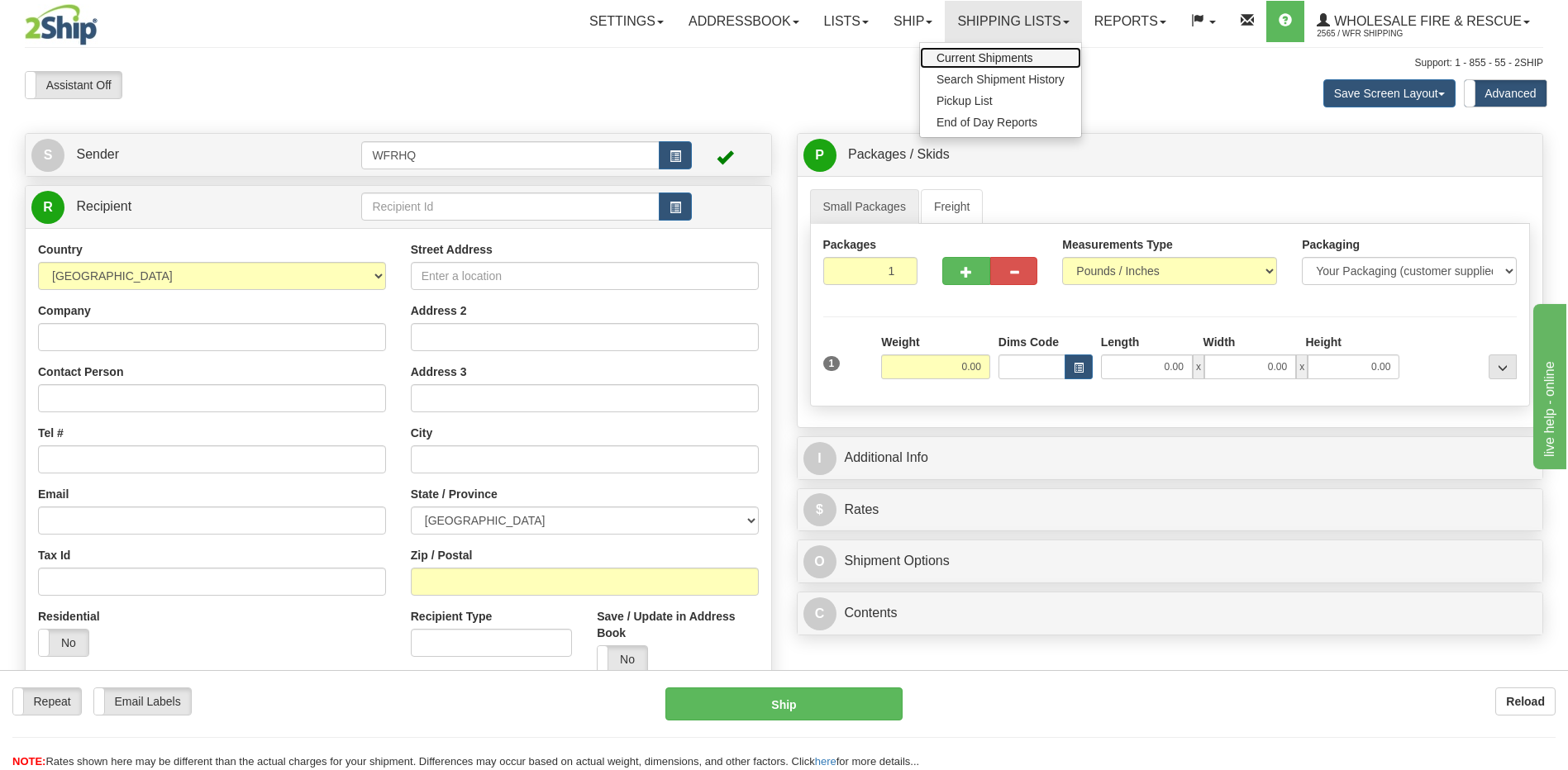
click at [1004, 57] on span "Current Shipments" at bounding box center [984, 58] width 97 height 14
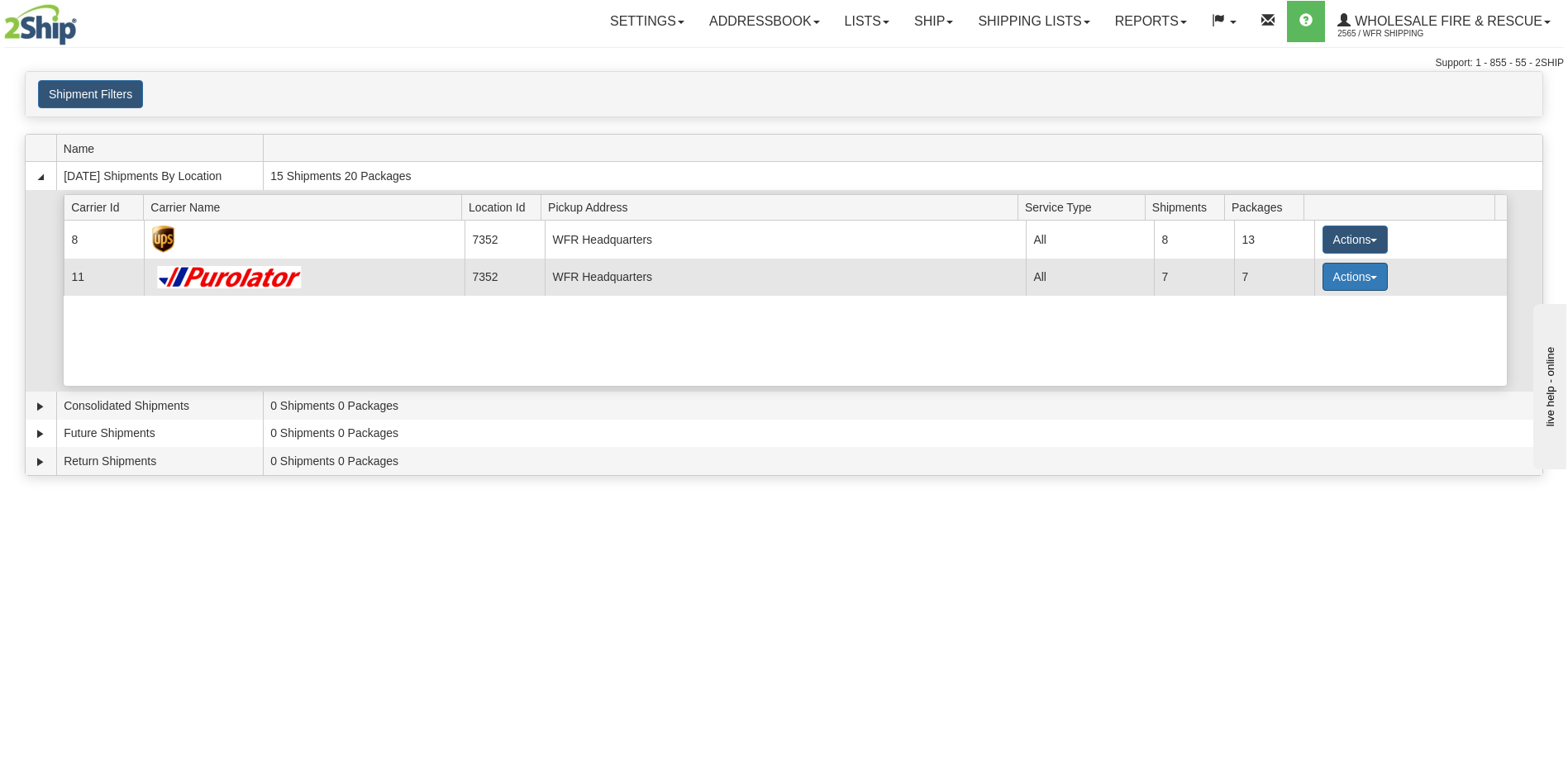
click at [1359, 281] on button "Actions" at bounding box center [1355, 277] width 66 height 28
click at [1315, 307] on span "Details" at bounding box center [1293, 308] width 45 height 12
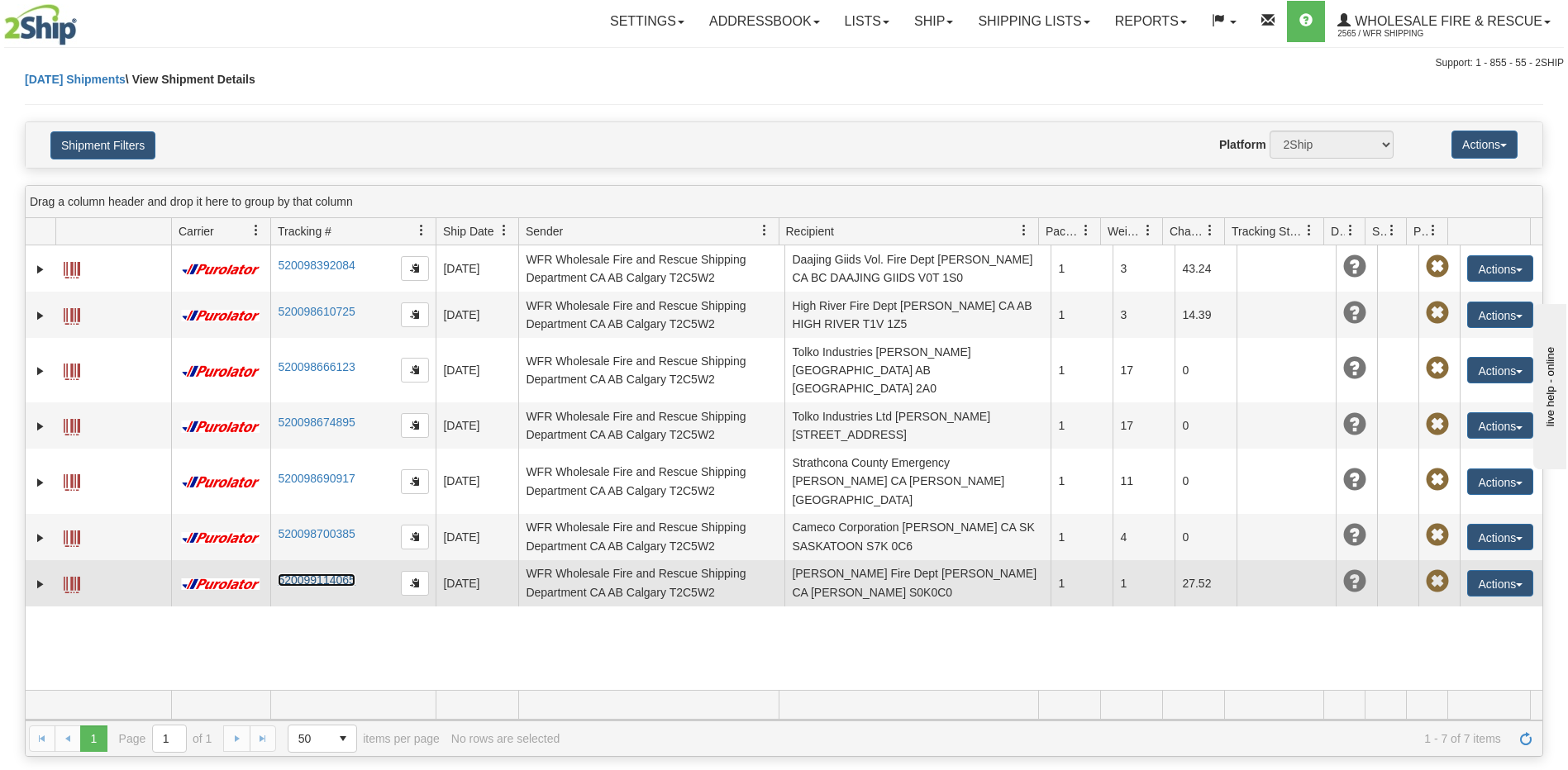
click at [328, 574] on link "520099114065" at bounding box center [316, 581] width 77 height 14
click at [75, 577] on span at bounding box center [72, 585] width 17 height 17
